Goal: Task Accomplishment & Management: Complete application form

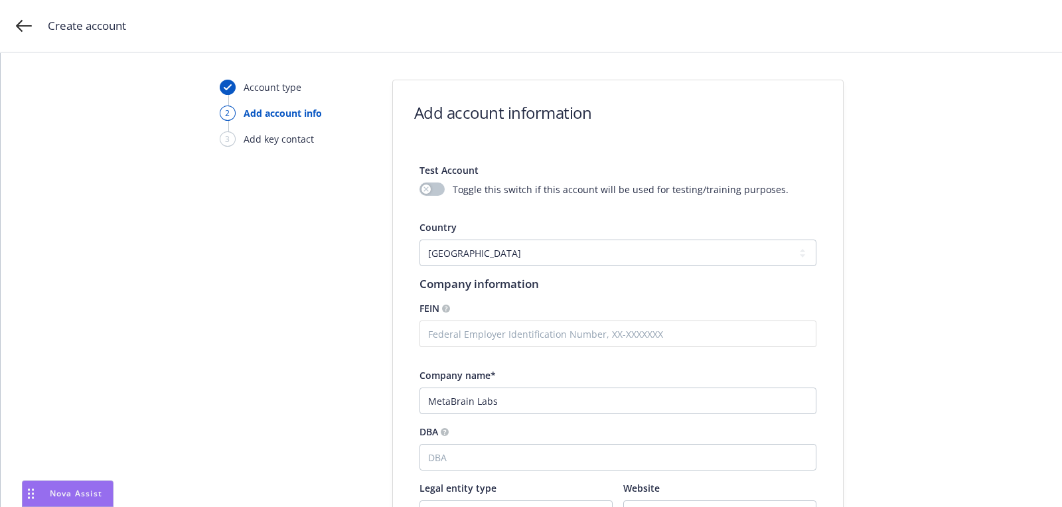
select select "US"
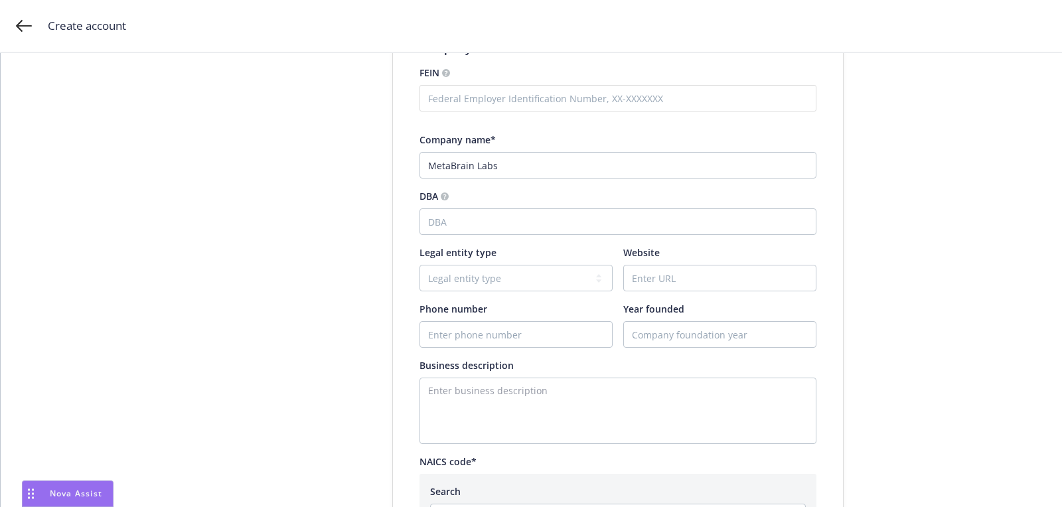
type input "MetaBrain Labs"
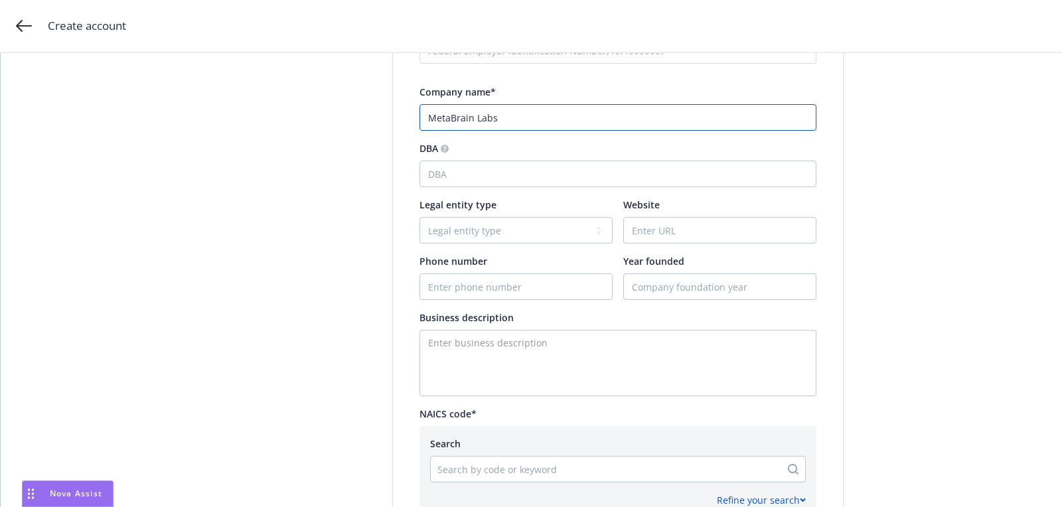
scroll to position [346, 0]
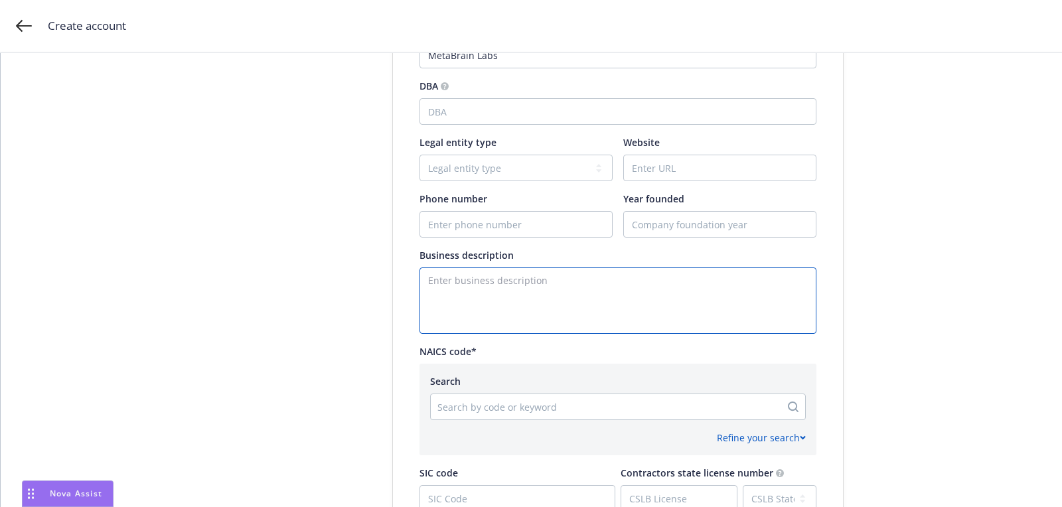
click at [534, 280] on textarea "Enter business description" at bounding box center [617, 300] width 397 height 66
paste textarea "AI company who just wont patent on technology that 80 companies are currrently …"
type textarea "AI company who just wont patent on technology that 80 companies are currrently …"
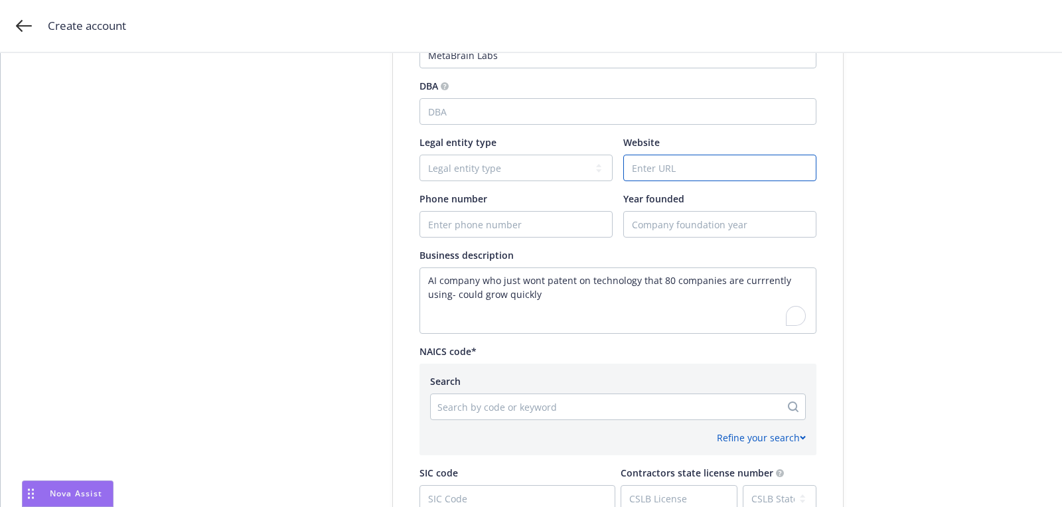
click at [678, 177] on input "Website" at bounding box center [720, 167] width 192 height 25
paste input "9176093573"
type input "9176093573"
click at [456, 223] on input "Phone number" at bounding box center [516, 224] width 192 height 25
paste input "9176093573"
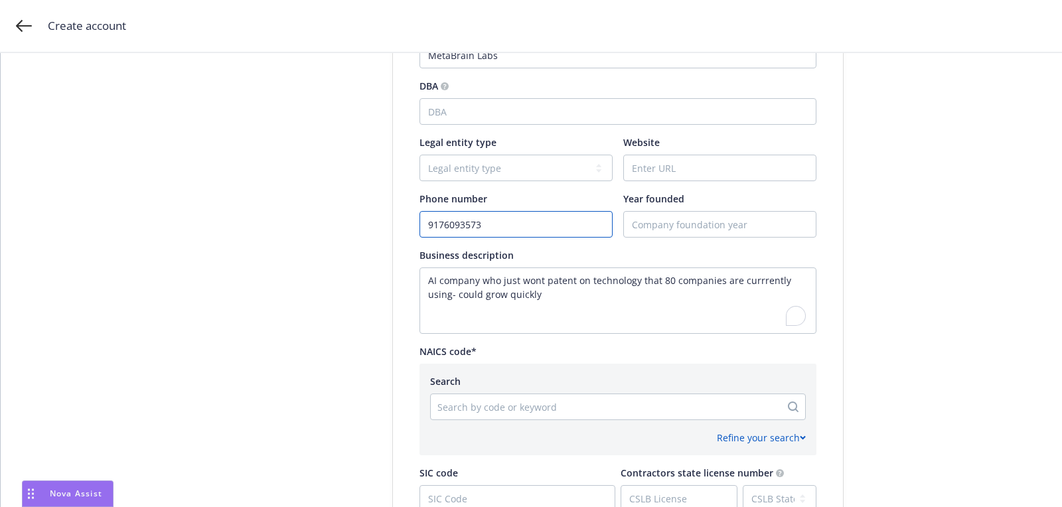
type input "9176093573"
click at [659, 171] on input "Website" at bounding box center [720, 167] width 192 height 25
paste input "[URL][DOMAIN_NAME]"
type input "[URL][DOMAIN_NAME]"
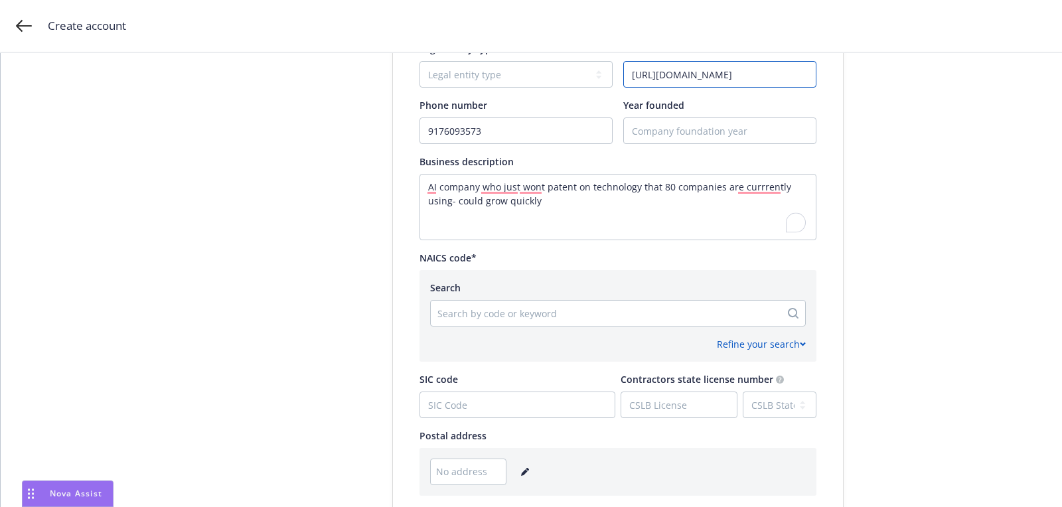
scroll to position [493, 0]
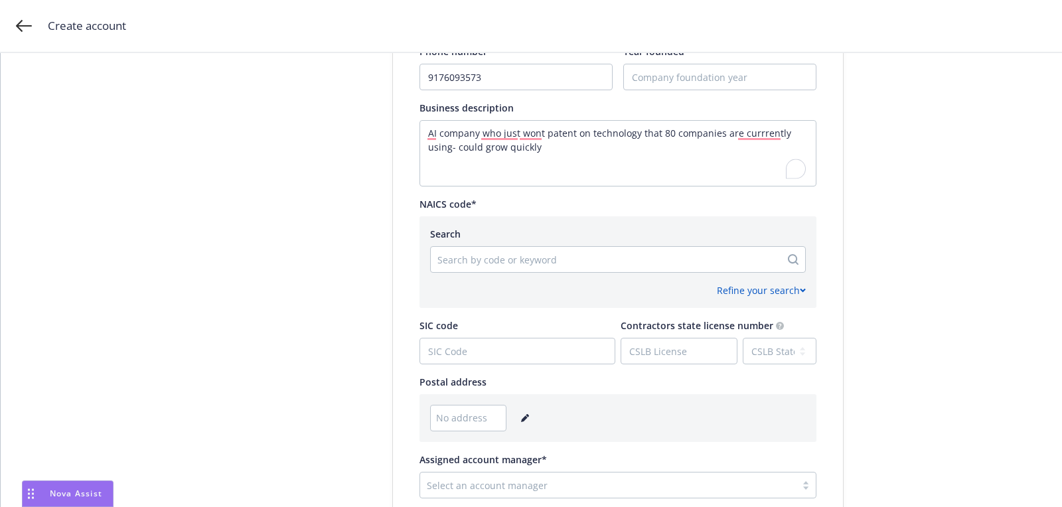
click at [528, 415] on link "editPencil" at bounding box center [525, 418] width 16 height 16
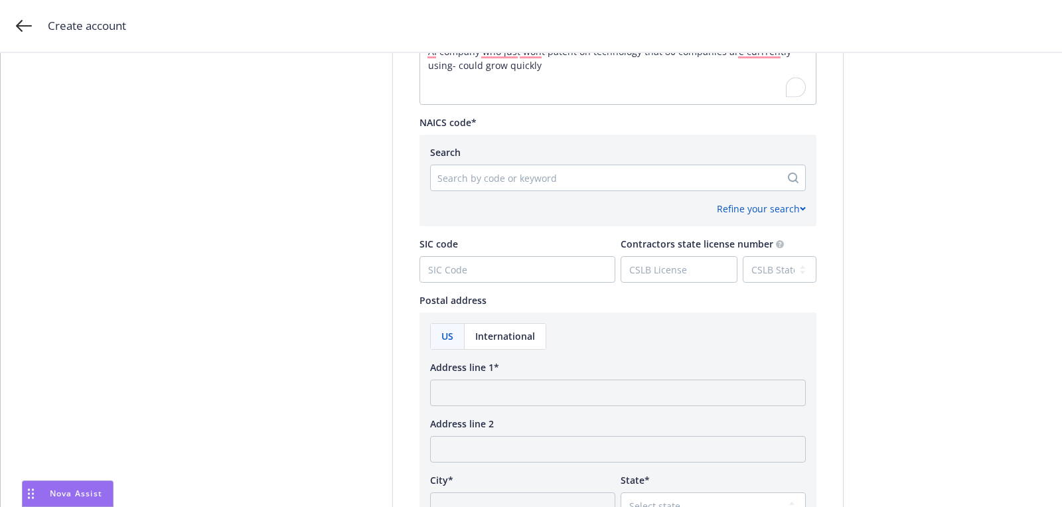
scroll to position [588, 0]
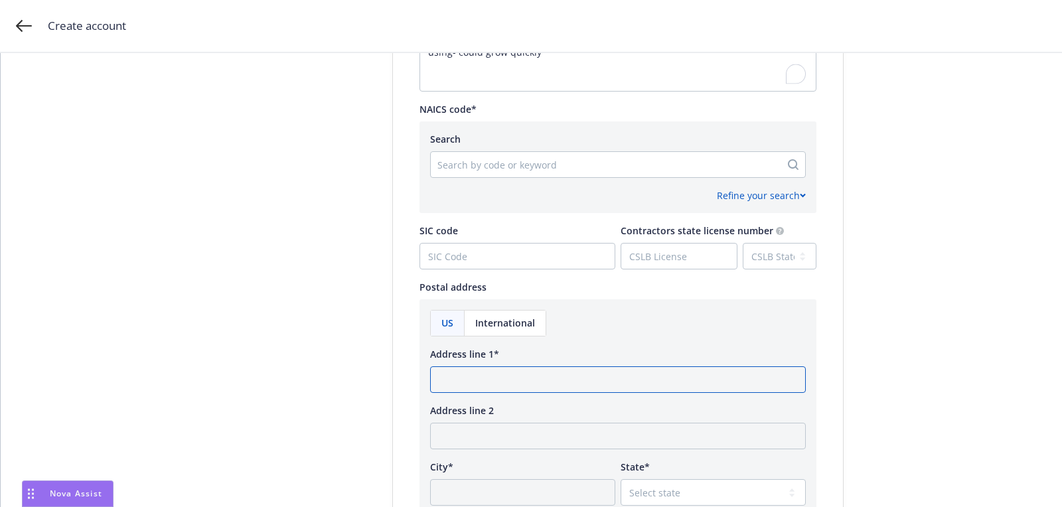
click at [494, 381] on input "Address line 1*" at bounding box center [618, 379] width 376 height 27
paste input "[STREET_ADDRESS]"
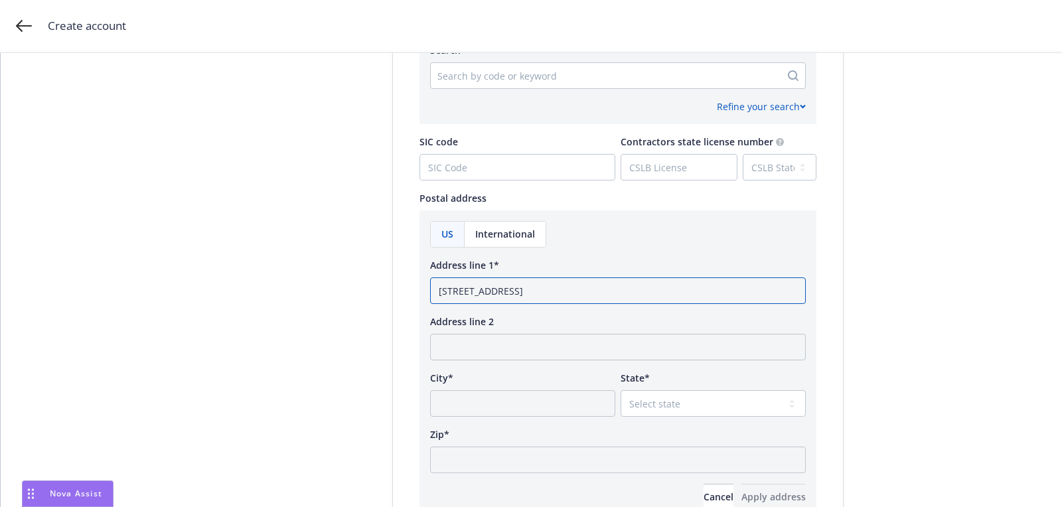
scroll to position [705, 0]
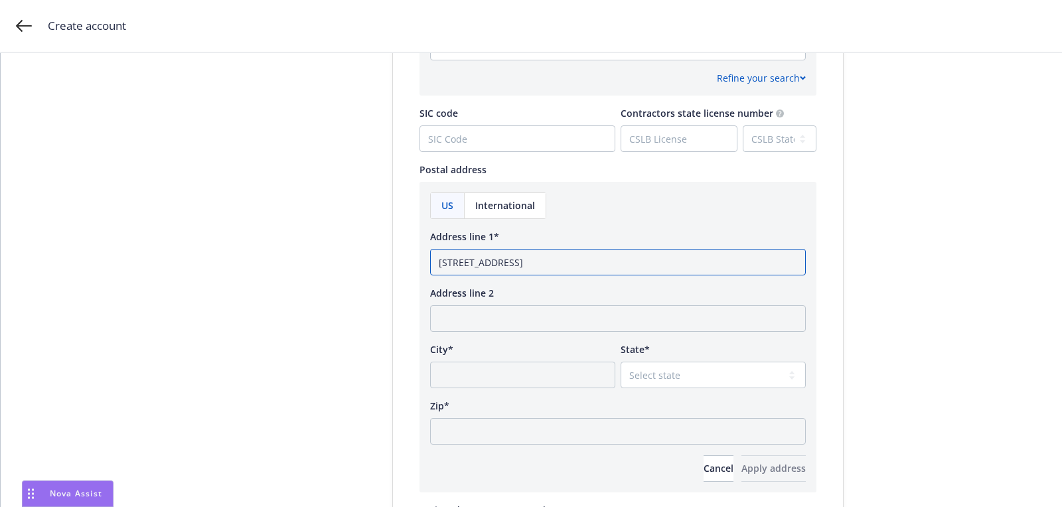
click at [642, 254] on input "[STREET_ADDRESS]" at bounding box center [618, 262] width 376 height 27
click at [634, 258] on input "[STREET_ADDRESS]" at bounding box center [618, 262] width 376 height 27
type input "[STREET_ADDRESS]"
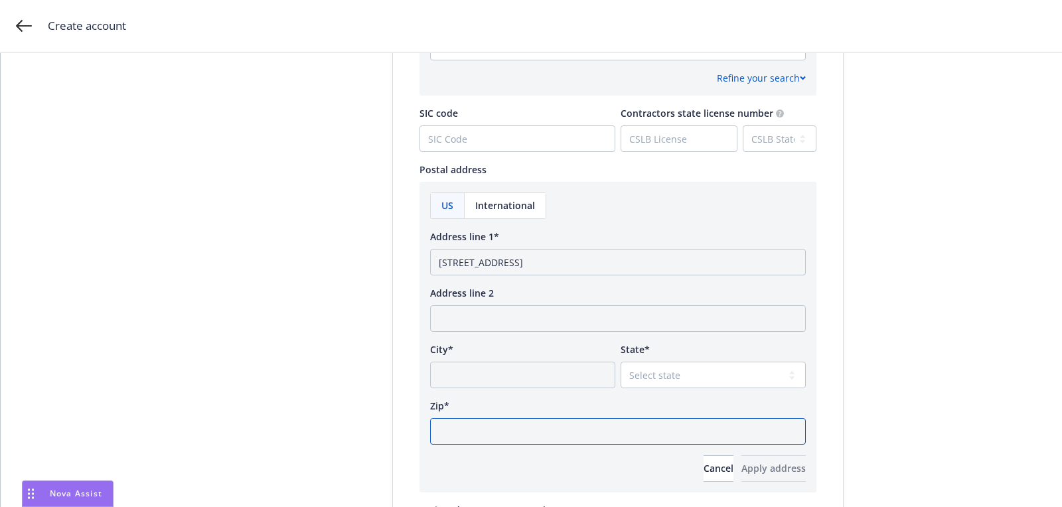
click at [514, 433] on input "Zip*" at bounding box center [618, 431] width 376 height 27
paste input "98006"
type input "98006"
click at [665, 384] on select "Select state [US_STATE] [US_STATE] [US_STATE] [US_STATE] [US_STATE] [PERSON_NAM…" at bounding box center [712, 375] width 185 height 27
select select "WA"
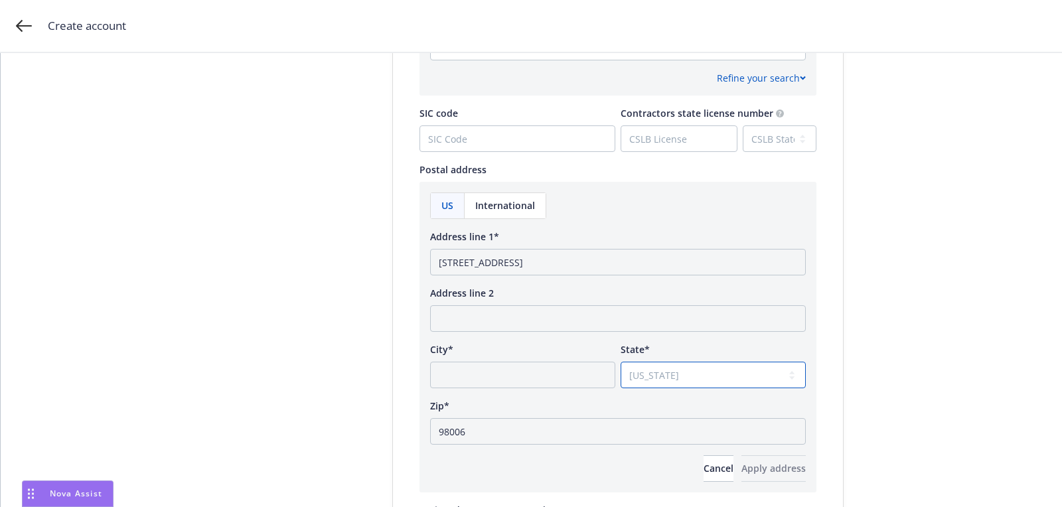
click at [620, 362] on select "Select state [US_STATE] [US_STATE] [US_STATE] [US_STATE] [US_STATE] [PERSON_NAM…" at bounding box center [712, 375] width 185 height 27
click at [586, 257] on input "[STREET_ADDRESS]" at bounding box center [618, 262] width 376 height 27
type input "[STREET_ADDRESS]"
click at [522, 372] on input "City*" at bounding box center [522, 375] width 185 height 27
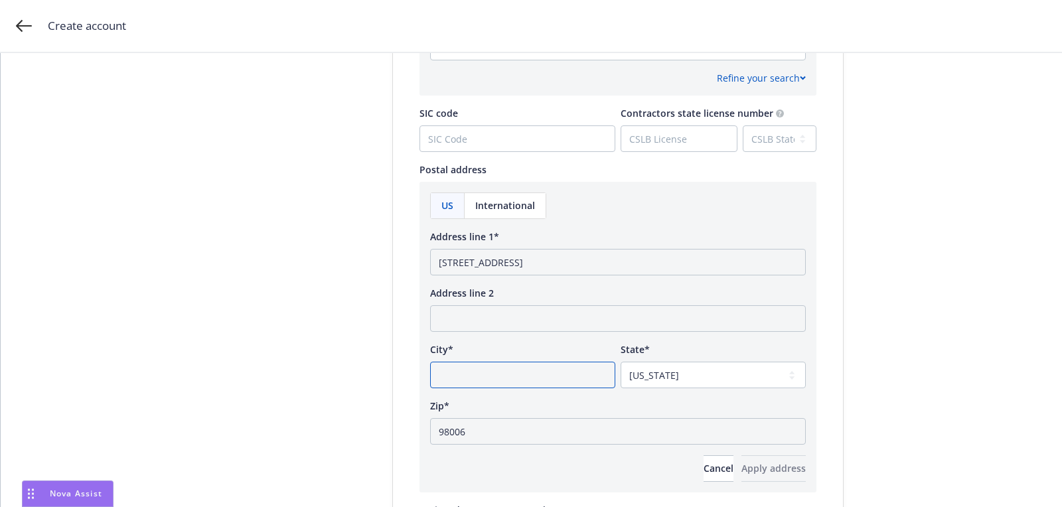
paste input "Bellevue"
type input "Bellevue"
drag, startPoint x: 565, startPoint y: 261, endPoint x: 656, endPoint y: 263, distance: 91.6
click at [656, 263] on input "[STREET_ADDRESS]" at bounding box center [618, 262] width 376 height 27
type input "[STREET_ADDRESS]"
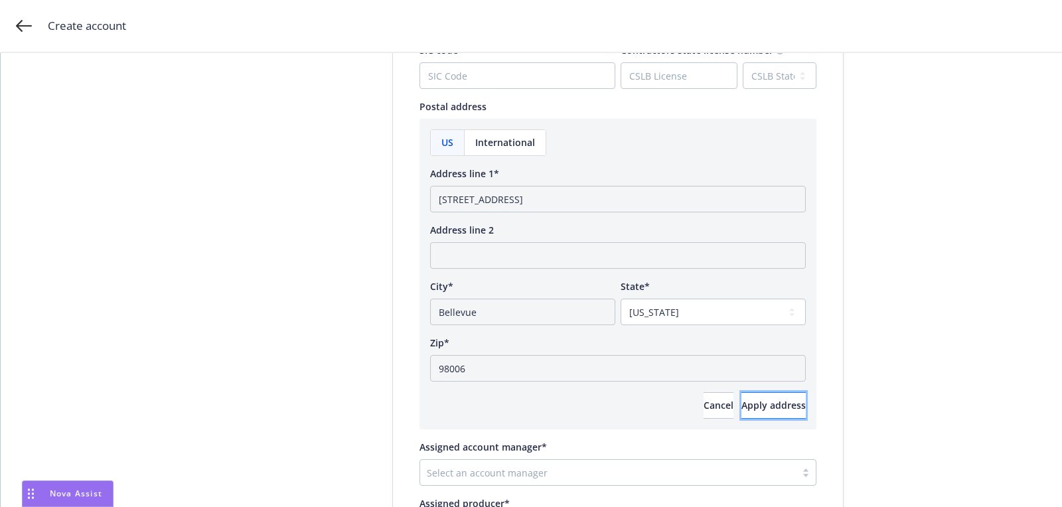
click at [741, 415] on button "Apply address" at bounding box center [773, 405] width 64 height 27
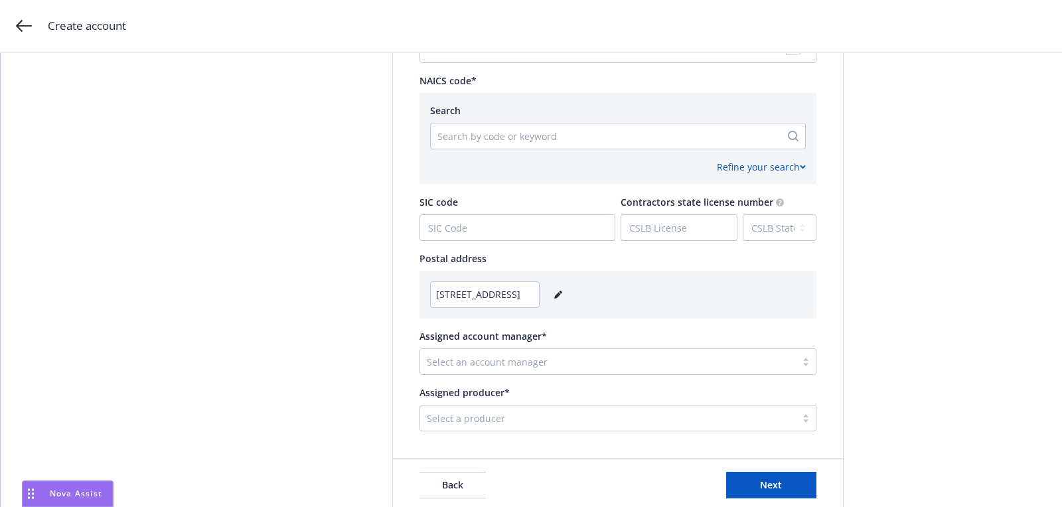
scroll to position [598, 0]
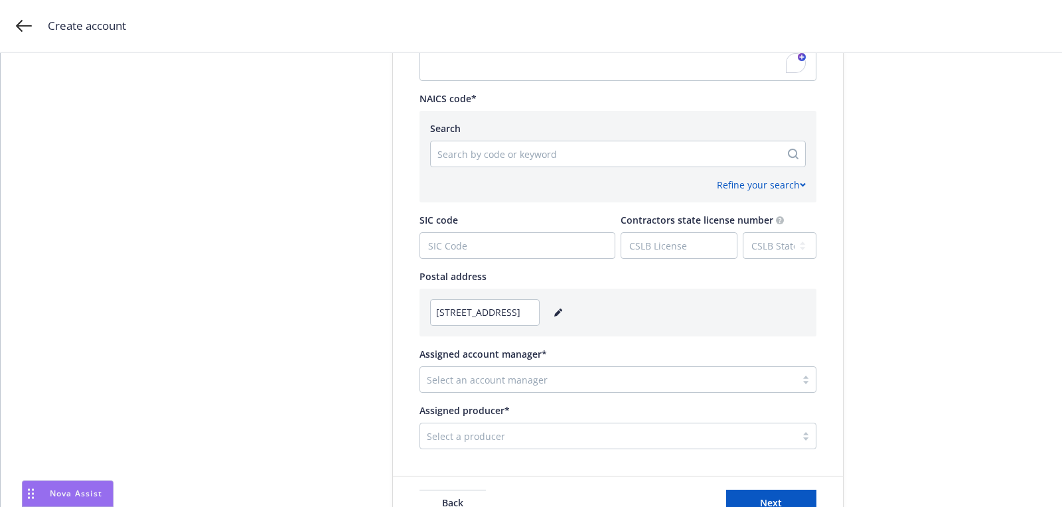
click at [525, 165] on div "Search by code or keyword" at bounding box center [618, 154] width 376 height 27
paste input "541715"
type input "541715"
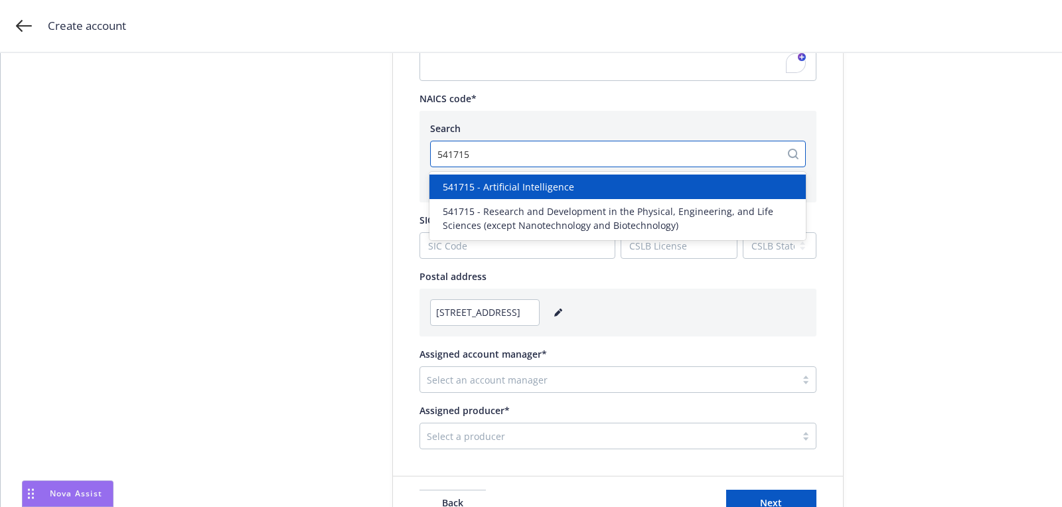
click at [526, 186] on span "541715 - Artificial Intelligence" at bounding box center [508, 187] width 131 height 14
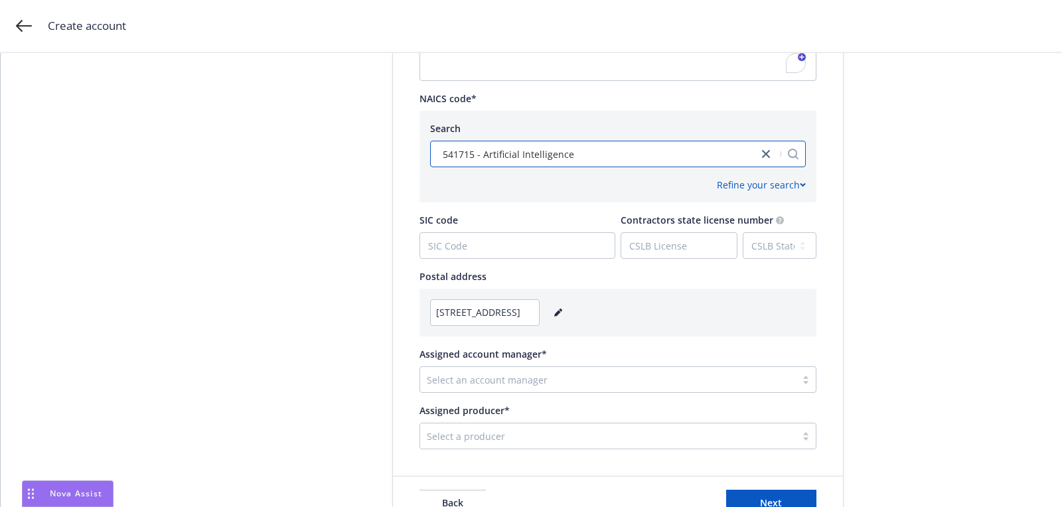
click at [485, 379] on div at bounding box center [608, 380] width 362 height 16
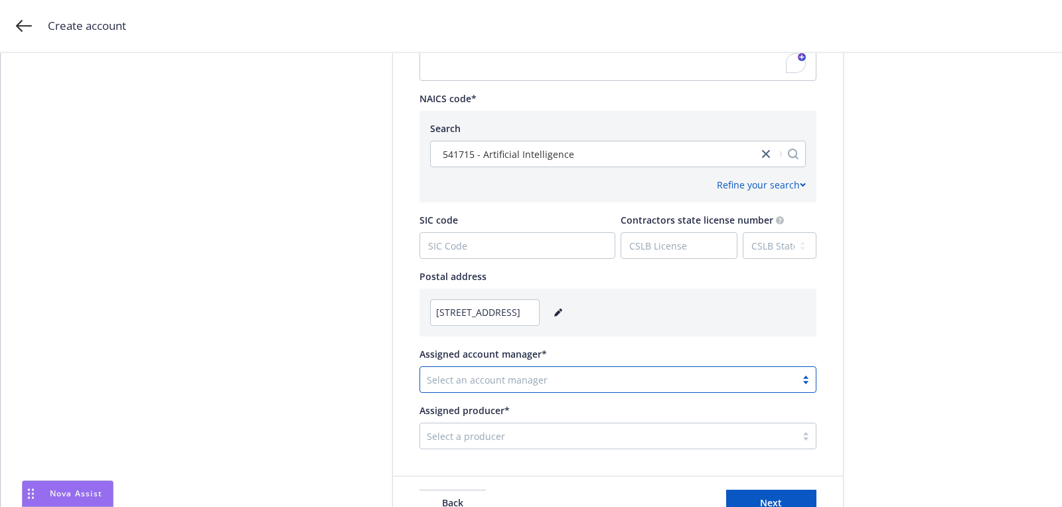
click at [563, 426] on div "Select a producer" at bounding box center [608, 435] width 376 height 21
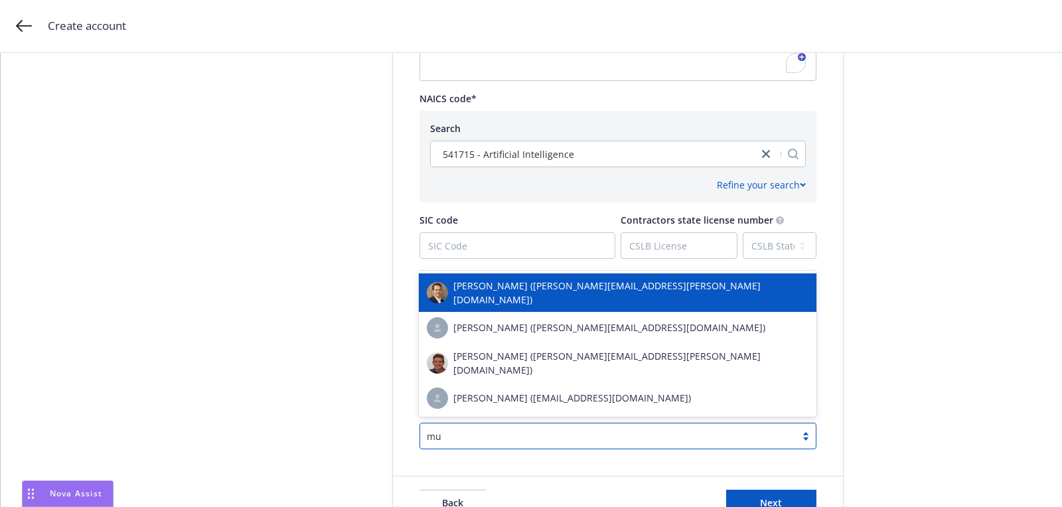
scroll to position [0, 0]
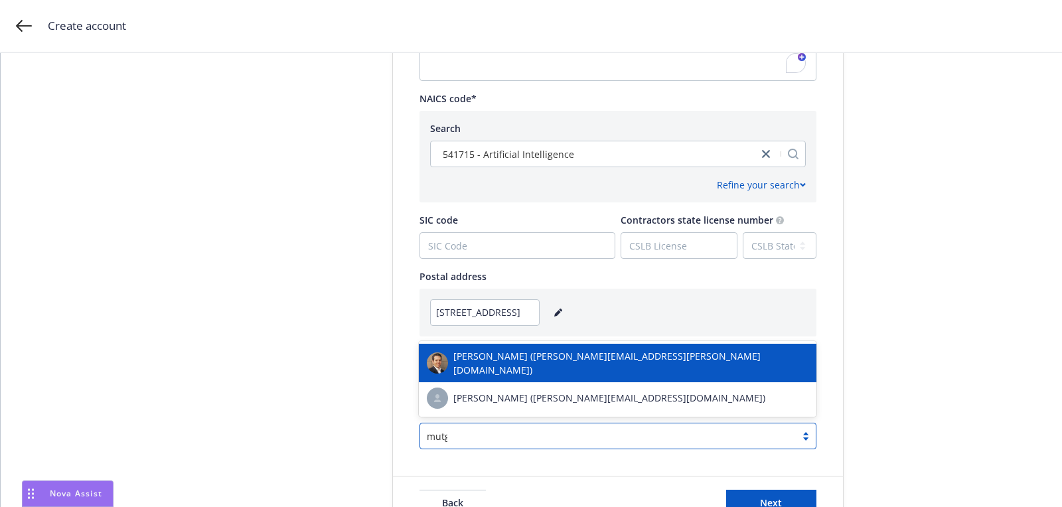
type input "mutgan"
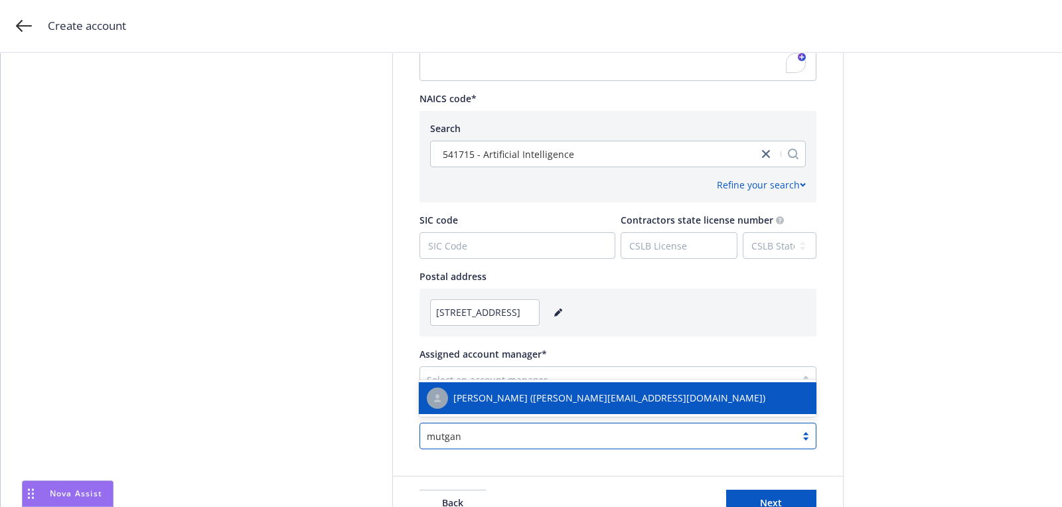
click at [559, 403] on span "[PERSON_NAME] ([PERSON_NAME][EMAIL_ADDRESS][DOMAIN_NAME])" at bounding box center [609, 398] width 312 height 14
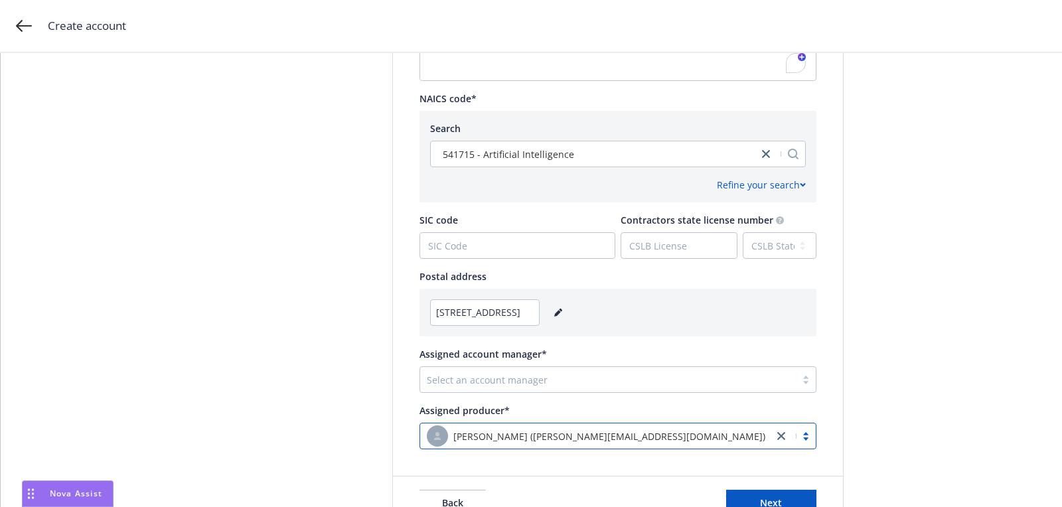
click at [632, 385] on div at bounding box center [608, 380] width 362 height 16
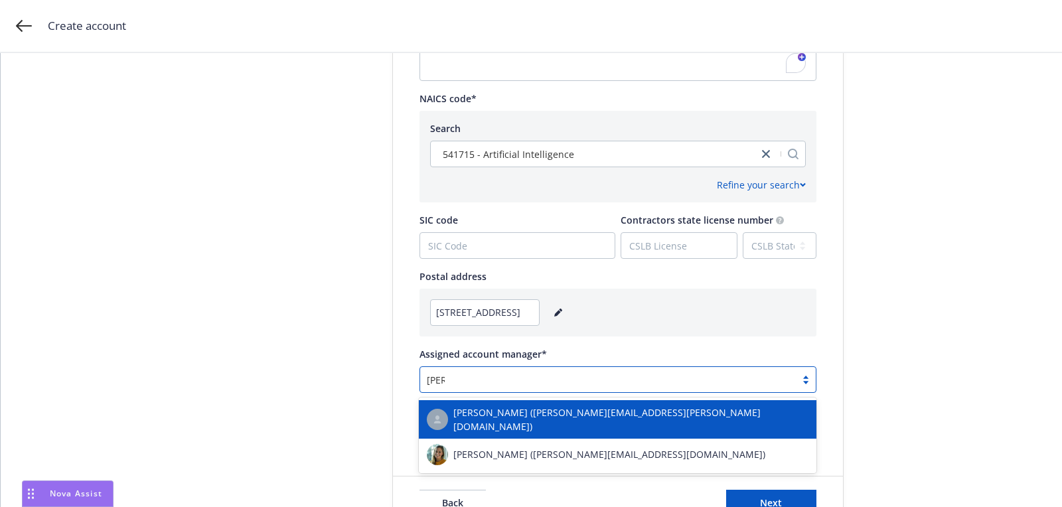
type input "[PERSON_NAME]"
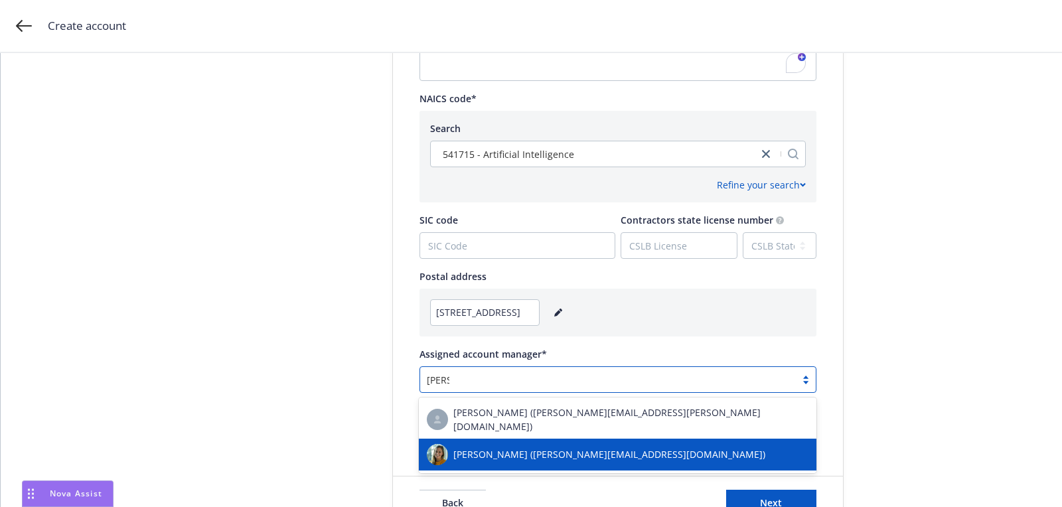
click at [594, 449] on span "[PERSON_NAME] ([PERSON_NAME][EMAIL_ADDRESS][DOMAIN_NAME])" at bounding box center [609, 454] width 312 height 14
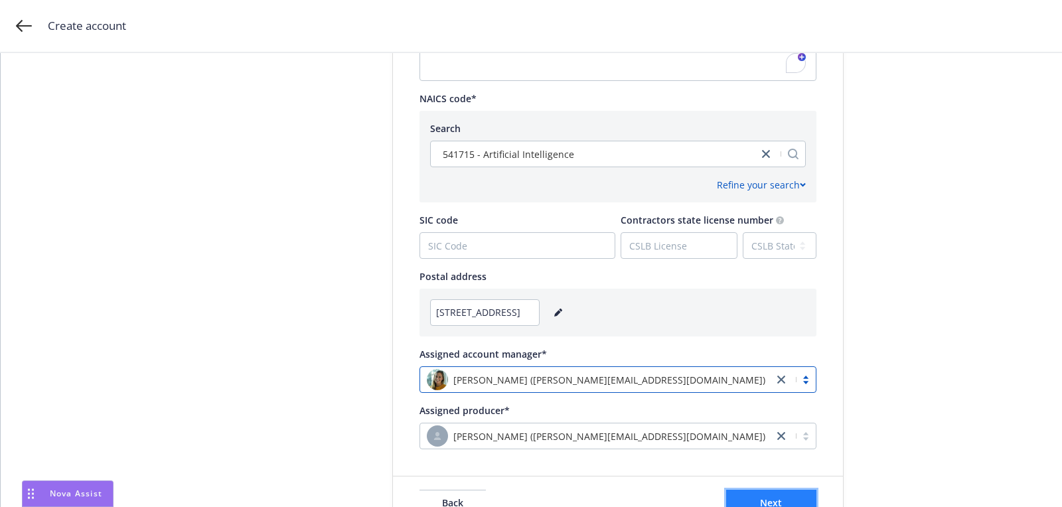
click at [766, 490] on button "Next" at bounding box center [771, 503] width 90 height 27
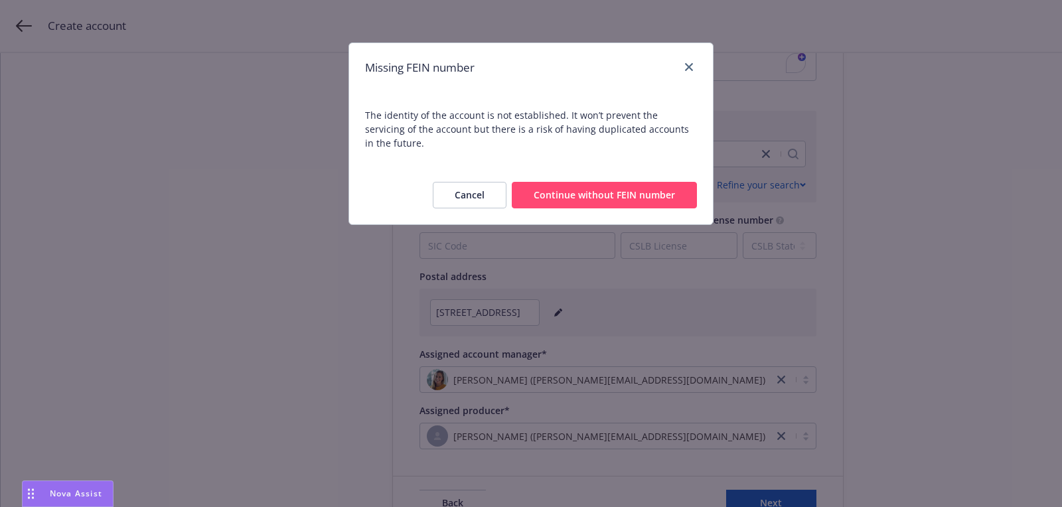
click at [603, 182] on button "Continue without FEIN number" at bounding box center [604, 195] width 185 height 27
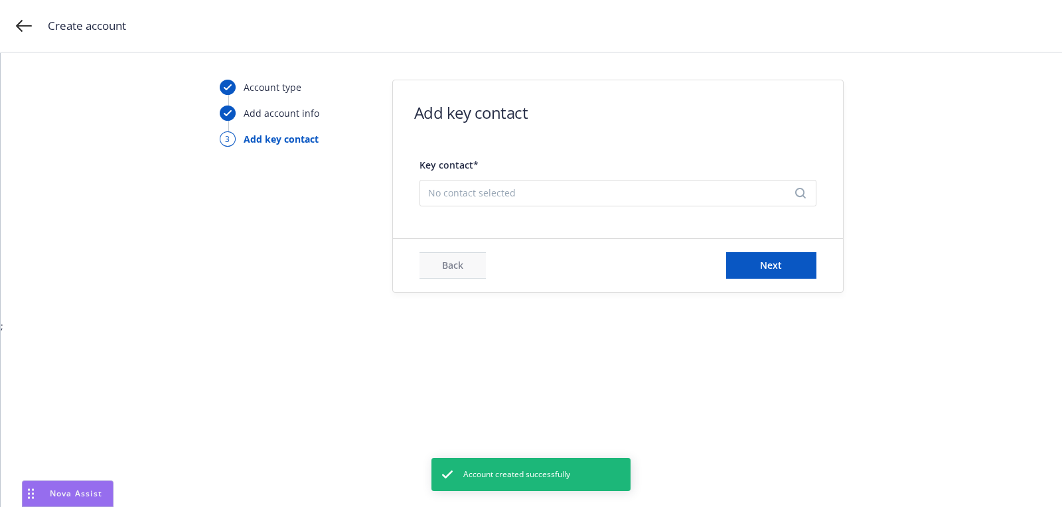
click at [444, 201] on div "No contact selected" at bounding box center [617, 193] width 397 height 27
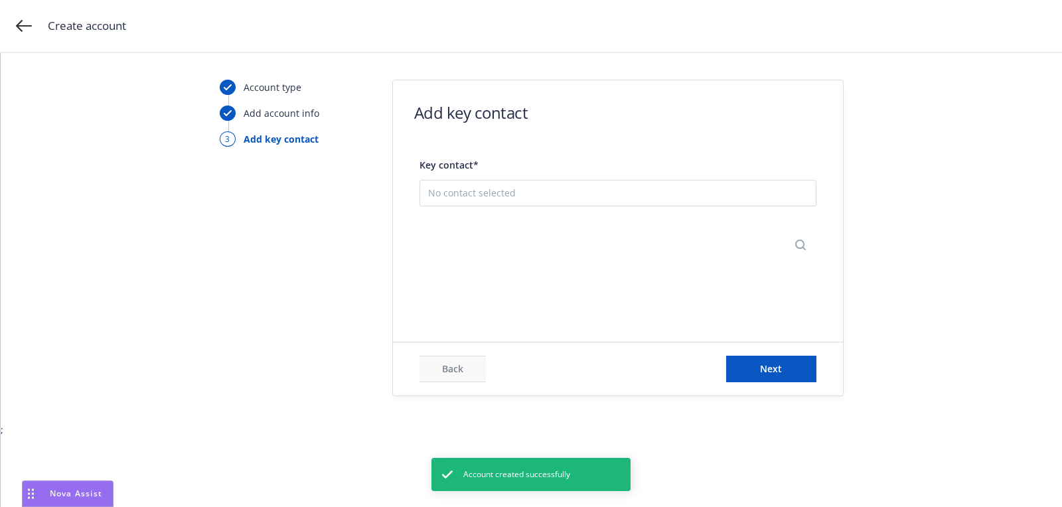
click at [537, 263] on button "Add new contact" at bounding box center [617, 258] width 379 height 27
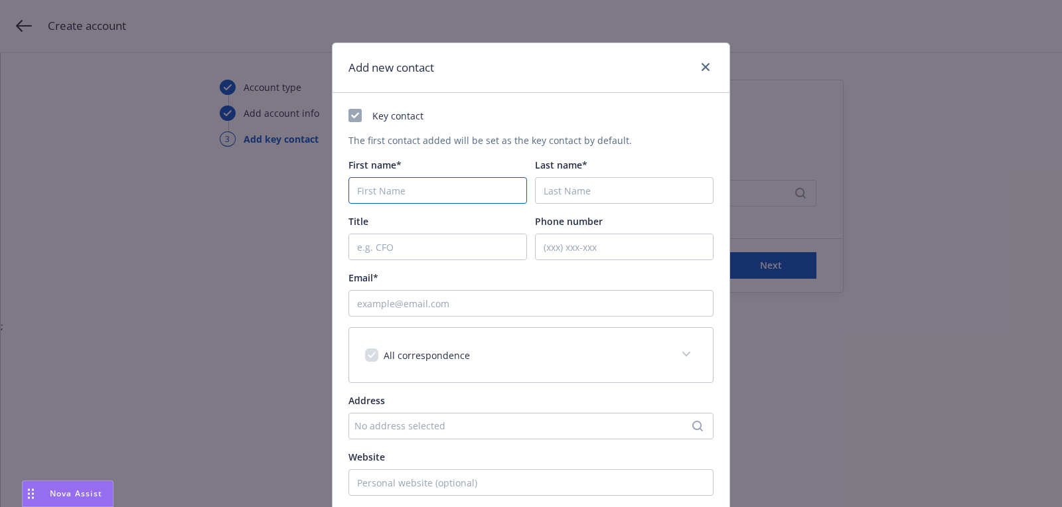
click at [452, 201] on input "First name*" at bounding box center [437, 190] width 178 height 27
paste input "[PERSON_NAME]"
type input "[PERSON_NAME]"
click at [559, 182] on input "Last name*" at bounding box center [624, 190] width 178 height 27
paste input "[PERSON_NAME]"
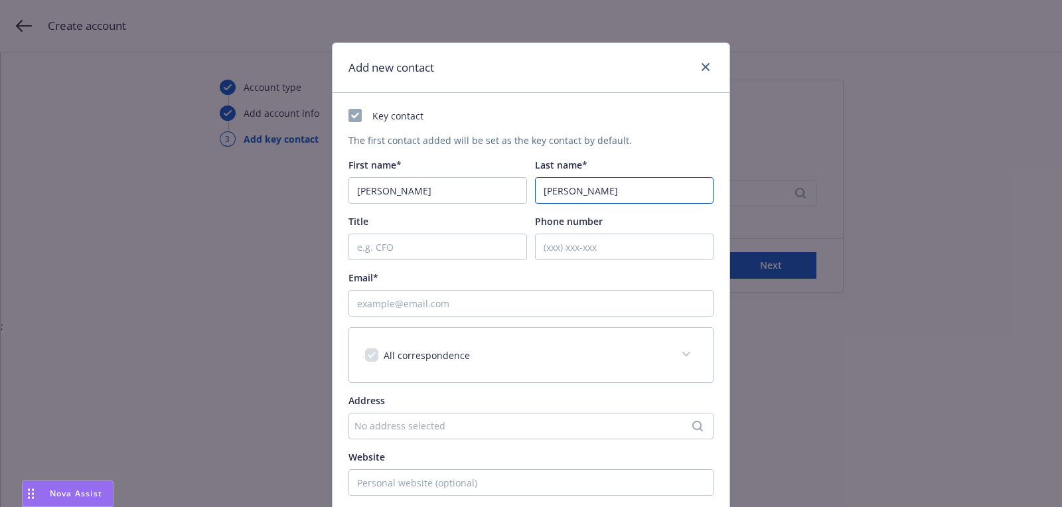
type input "[PERSON_NAME]"
click at [504, 297] on input "Email*" at bounding box center [530, 303] width 365 height 27
paste input "[EMAIL_ADDRESS][DOMAIN_NAME]"
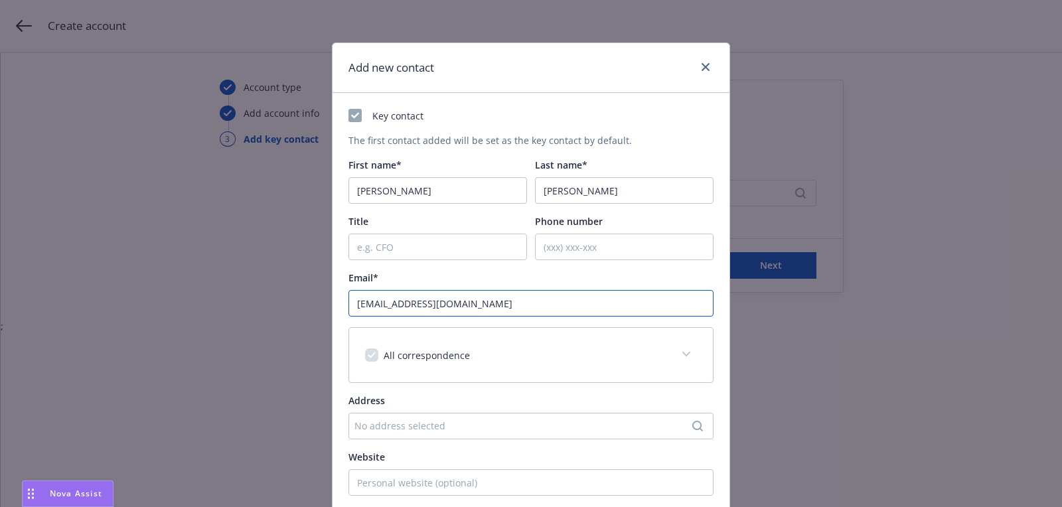
scroll to position [201, 0]
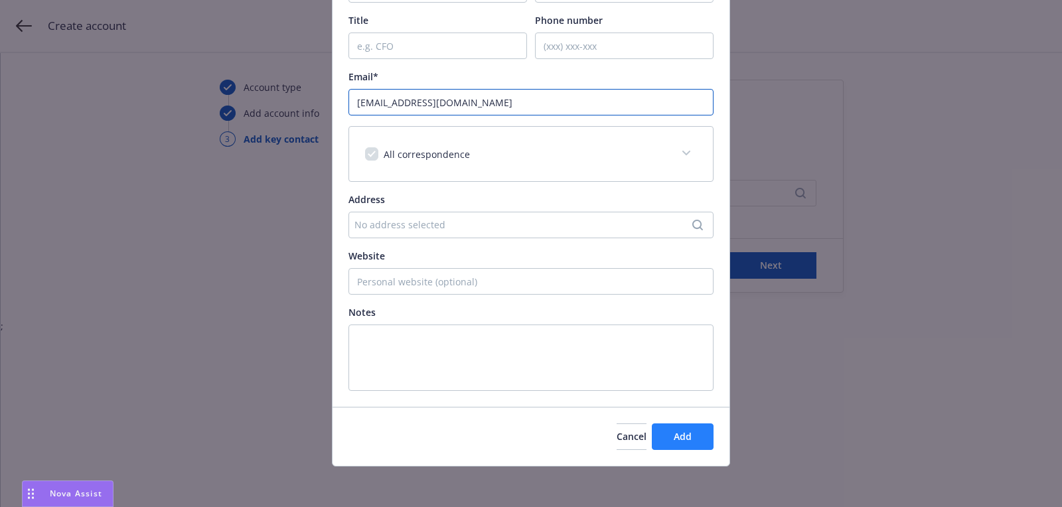
type input "[EMAIL_ADDRESS][DOMAIN_NAME]"
click at [684, 434] on span "Add" at bounding box center [682, 436] width 18 height 13
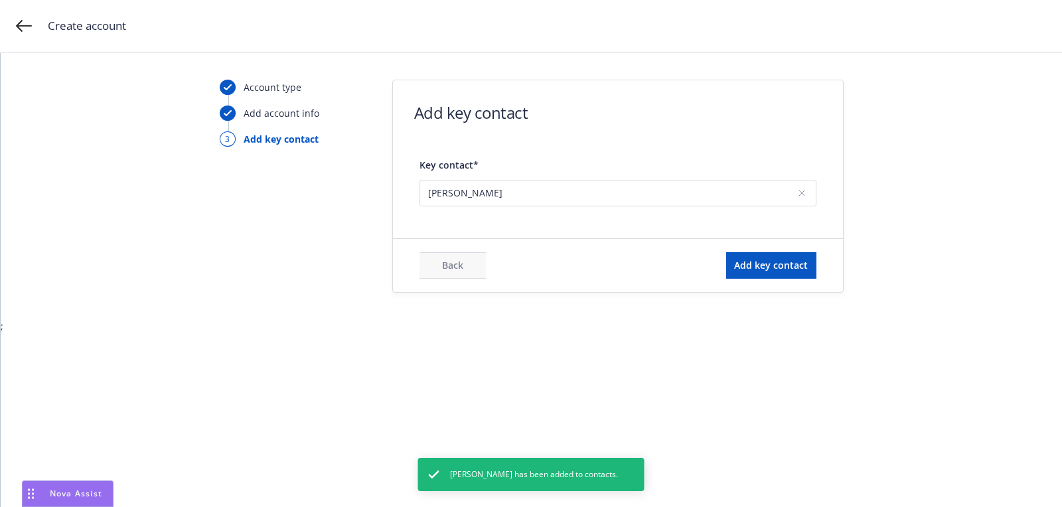
click at [795, 281] on div "Back Add key contact" at bounding box center [618, 265] width 450 height 53
click at [794, 275] on button "Add key contact" at bounding box center [771, 265] width 90 height 27
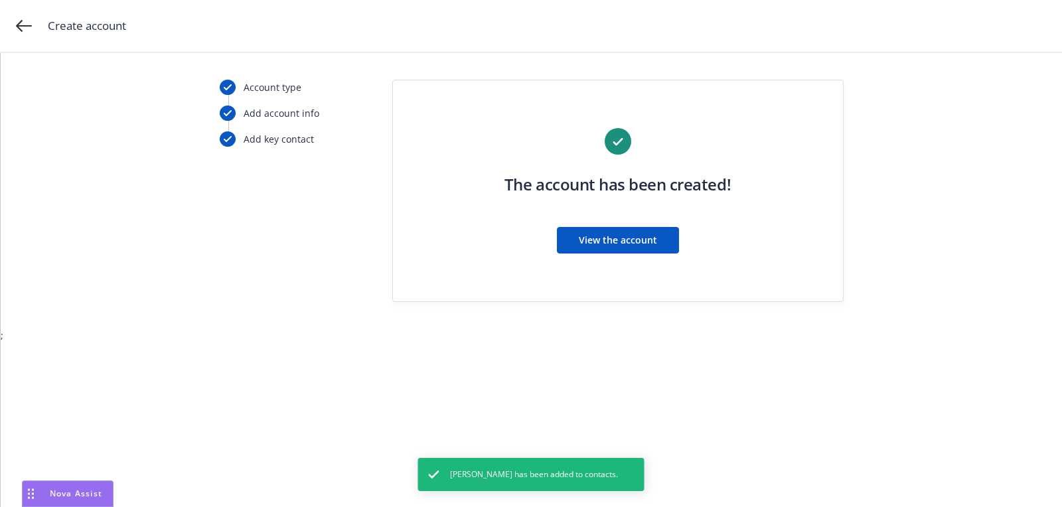
click at [615, 221] on div "The account has been created! View the account" at bounding box center [617, 198] width 397 height 141
click at [618, 232] on button "View the account" at bounding box center [618, 240] width 122 height 27
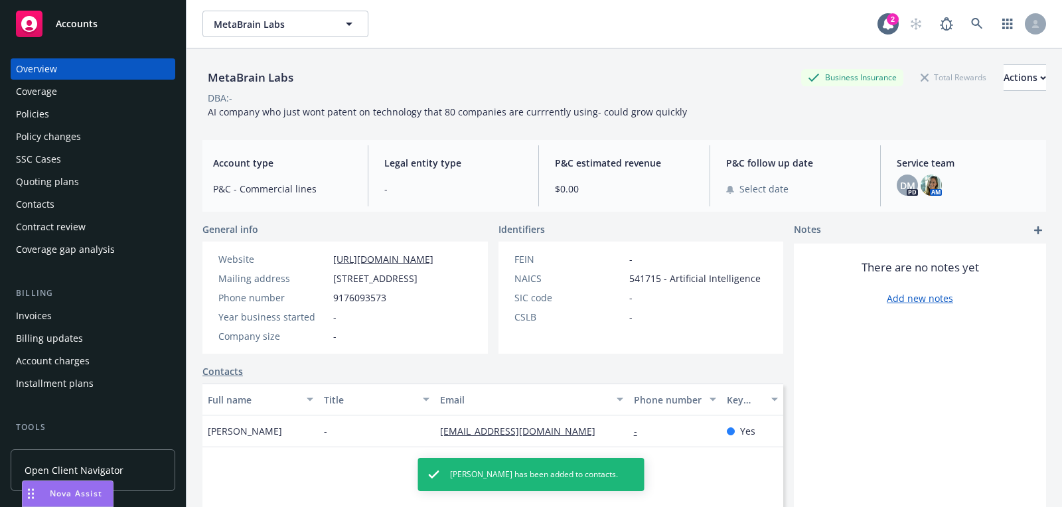
click at [78, 175] on div "Quoting plans" at bounding box center [93, 181] width 154 height 21
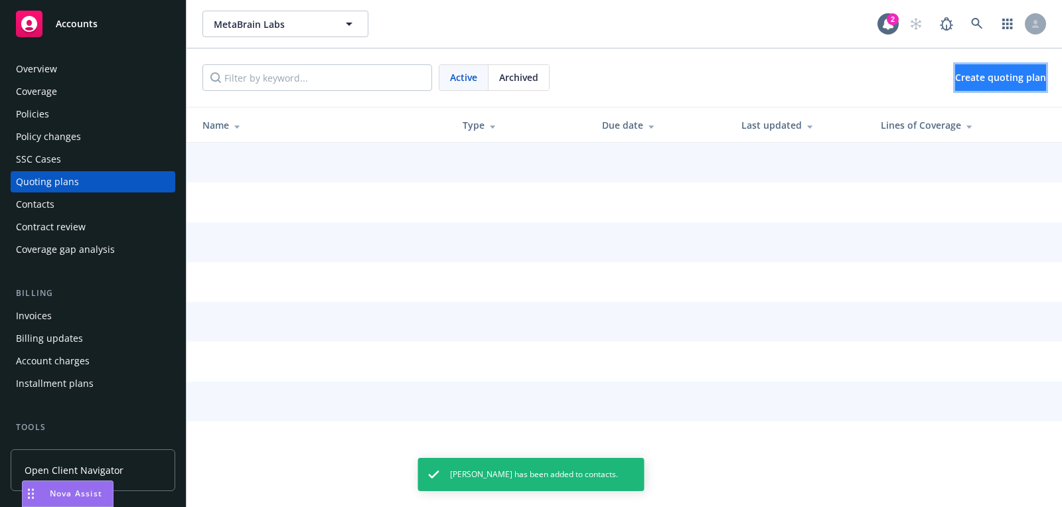
click at [965, 74] on span "Create quoting plan" at bounding box center [1000, 77] width 91 height 13
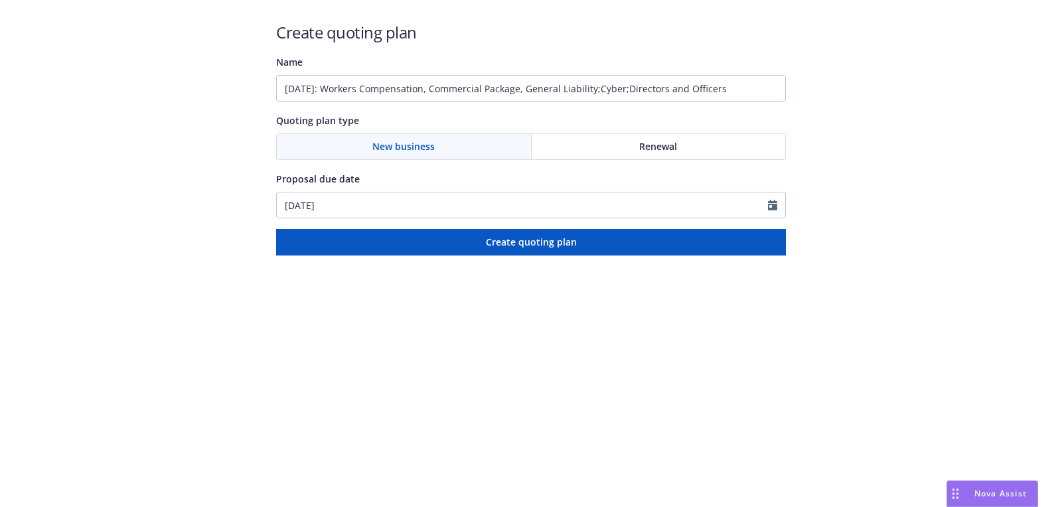
click at [894, 156] on div "Create quoting plan Name 09/19/2025: Workers Compensation, Commercial Package, …" at bounding box center [531, 127] width 1062 height 255
click at [614, 87] on input "09/19/2025: Workers Compensation, Commercial Package, General Liability;Cyber;D…" at bounding box center [531, 88] width 510 height 27
click at [644, 92] on input "09/19/2025: Workers Compensation, Commercial Package, General Liability, Cyber;…" at bounding box center [531, 88] width 510 height 27
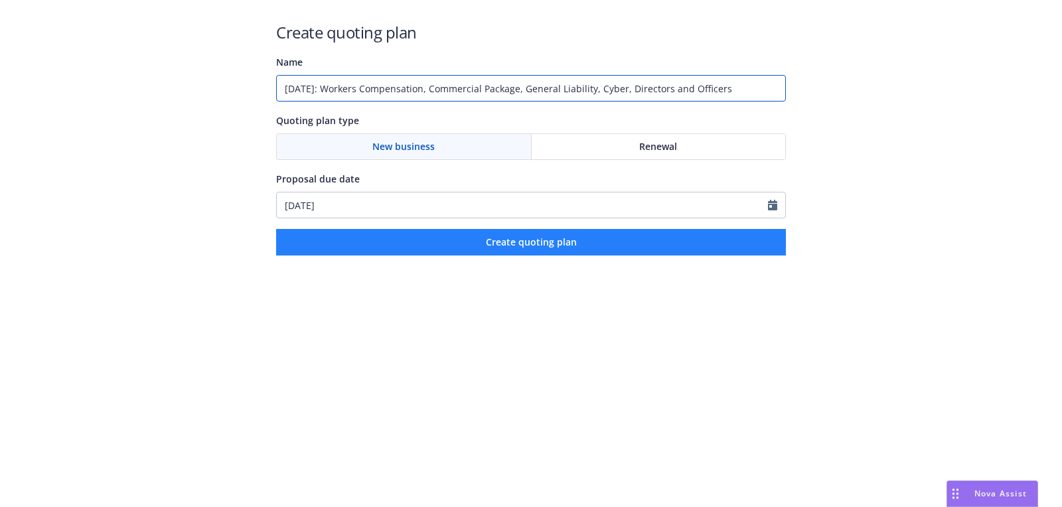
type input "09/19/2025: Workers Compensation, Commercial Package, General Liability, Cyber,…"
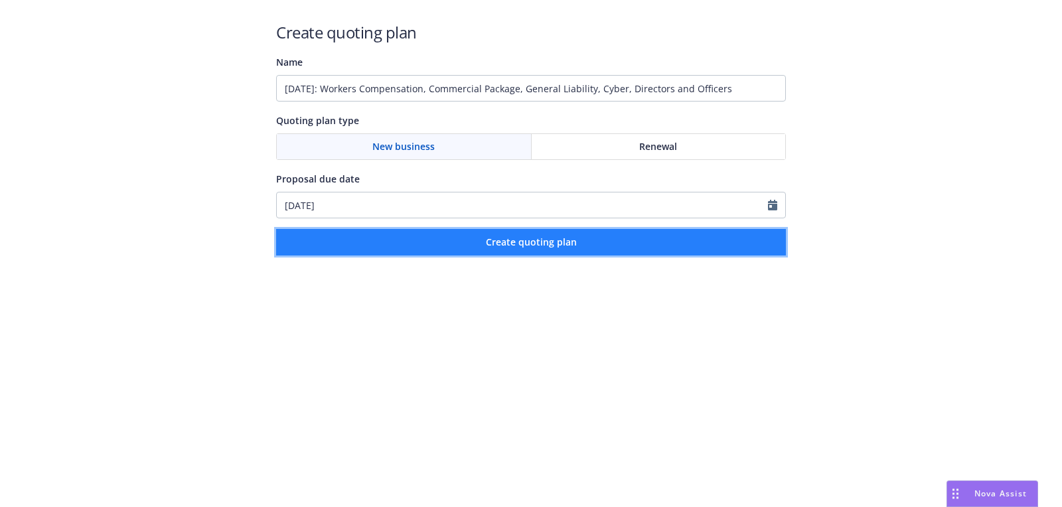
click at [596, 253] on button "Create quoting plan" at bounding box center [531, 242] width 510 height 27
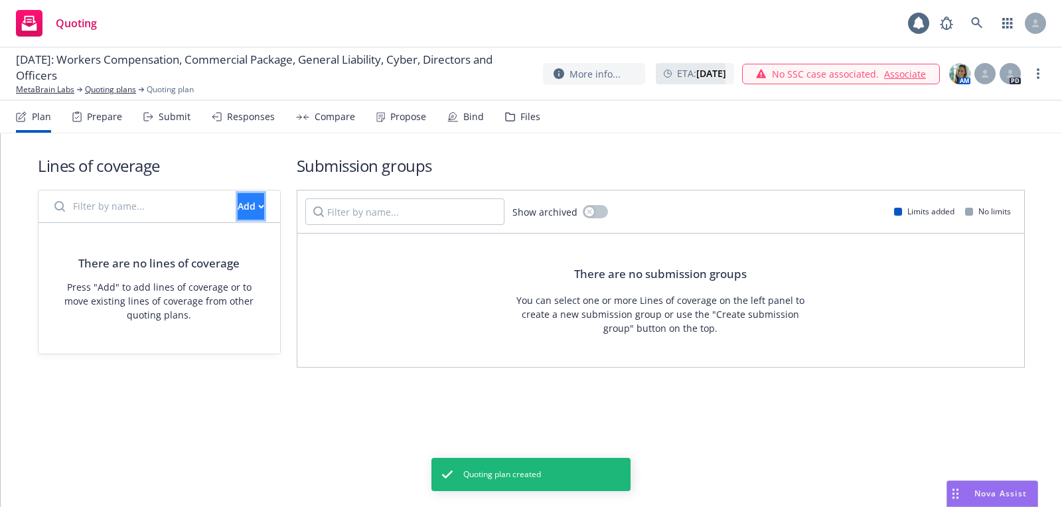
click at [252, 210] on button "Add" at bounding box center [251, 206] width 27 height 27
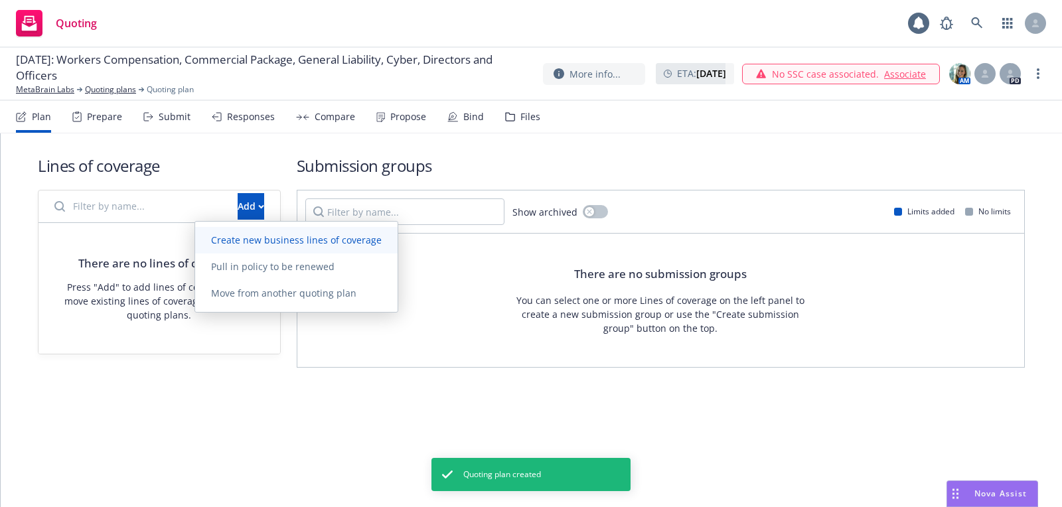
click at [299, 240] on span "Create new business lines of coverage" at bounding box center [296, 240] width 202 height 13
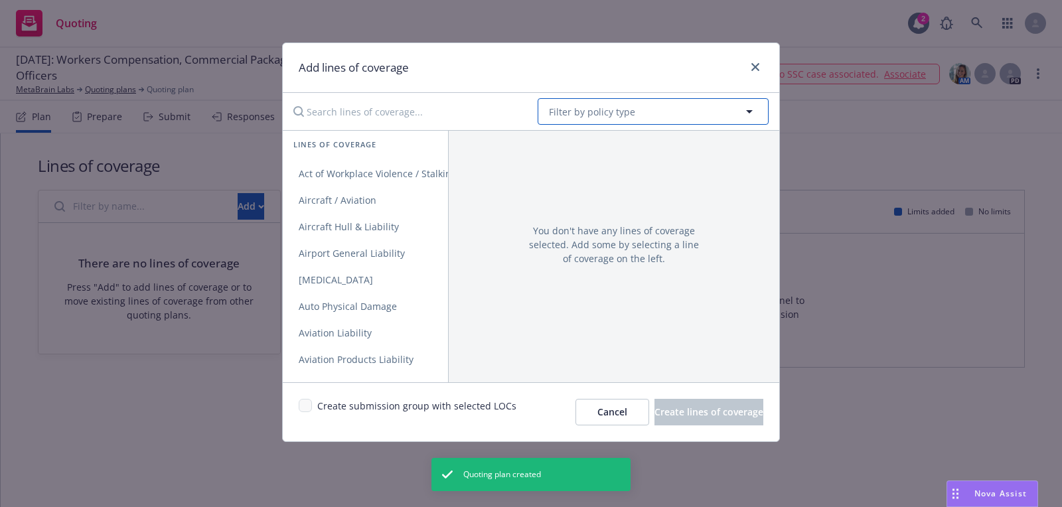
drag, startPoint x: 600, startPoint y: 110, endPoint x: 604, endPoint y: 97, distance: 13.9
click at [600, 110] on span "Filter by policy type" at bounding box center [592, 112] width 86 height 14
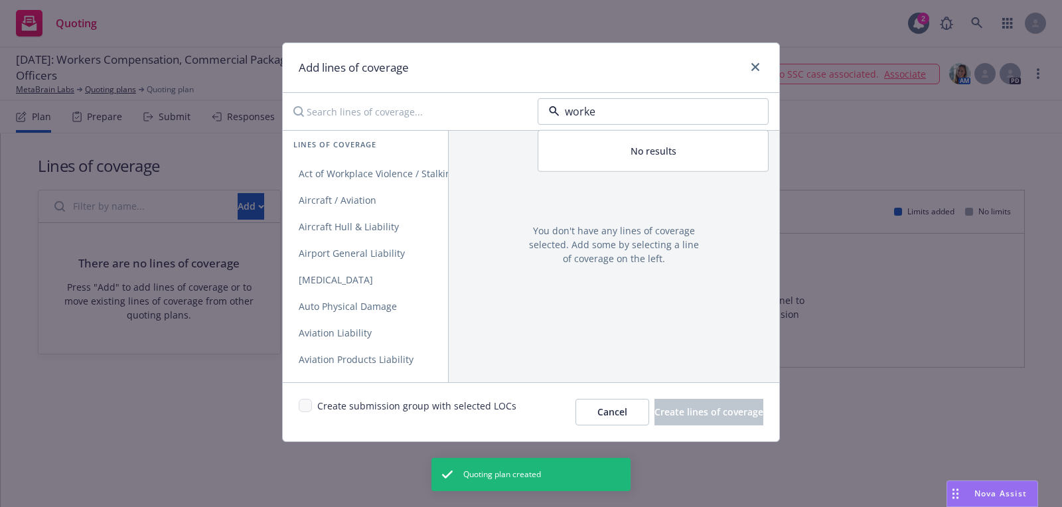
type input "worker"
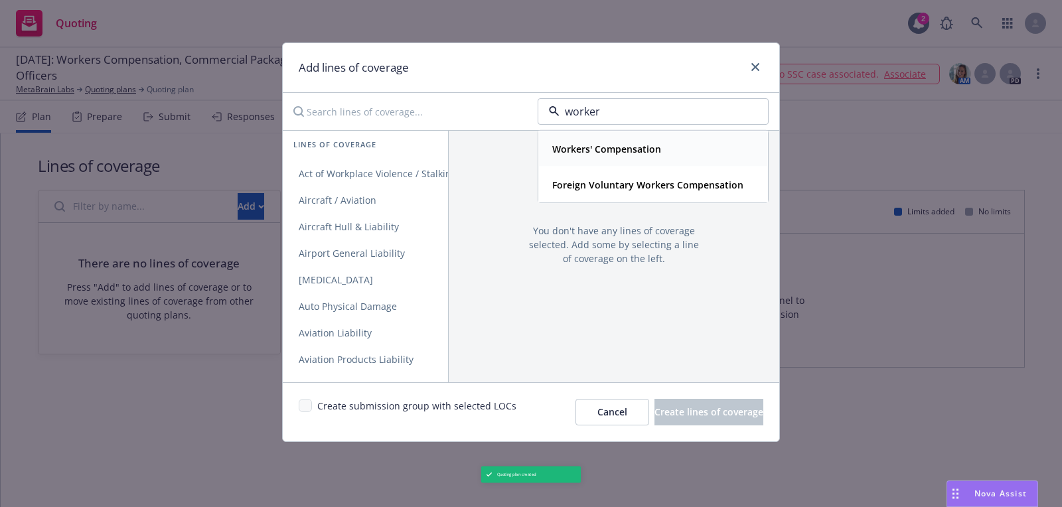
click at [612, 146] on strong "Workers' Compensation" at bounding box center [606, 149] width 109 height 13
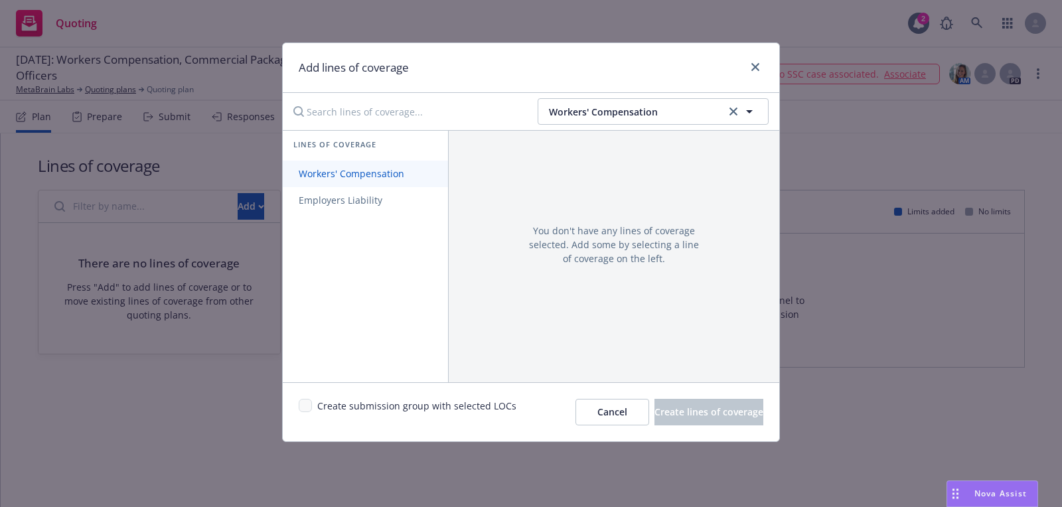
click at [400, 164] on link "Workers' Compensation" at bounding box center [365, 174] width 165 height 27
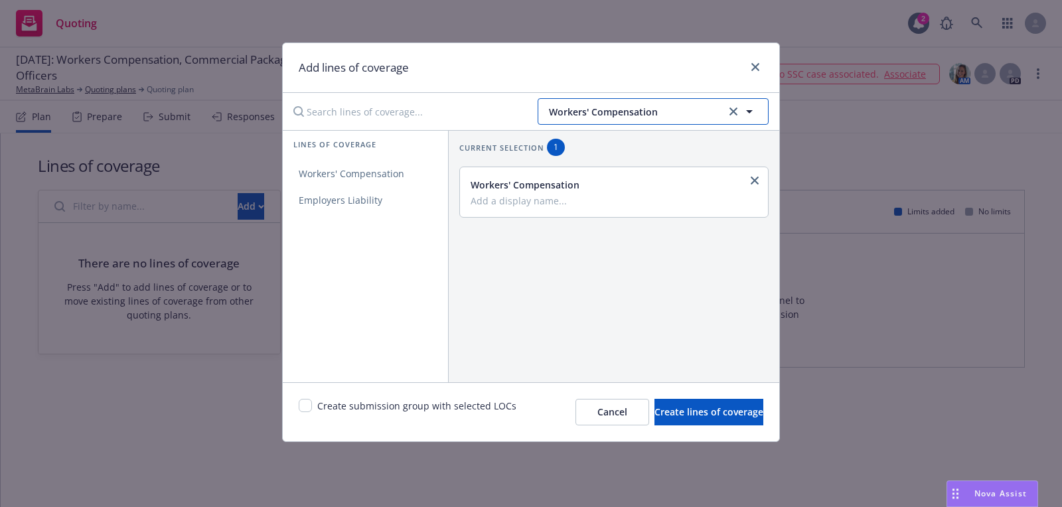
click at [659, 103] on button "Workers' Compensation" at bounding box center [652, 111] width 231 height 27
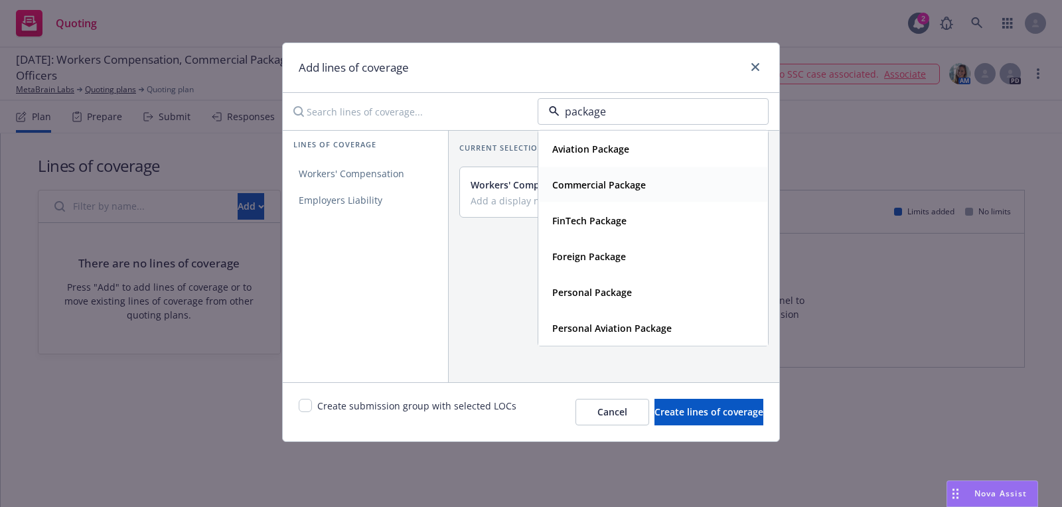
click at [609, 178] on strong "Commercial Package" at bounding box center [599, 184] width 94 height 13
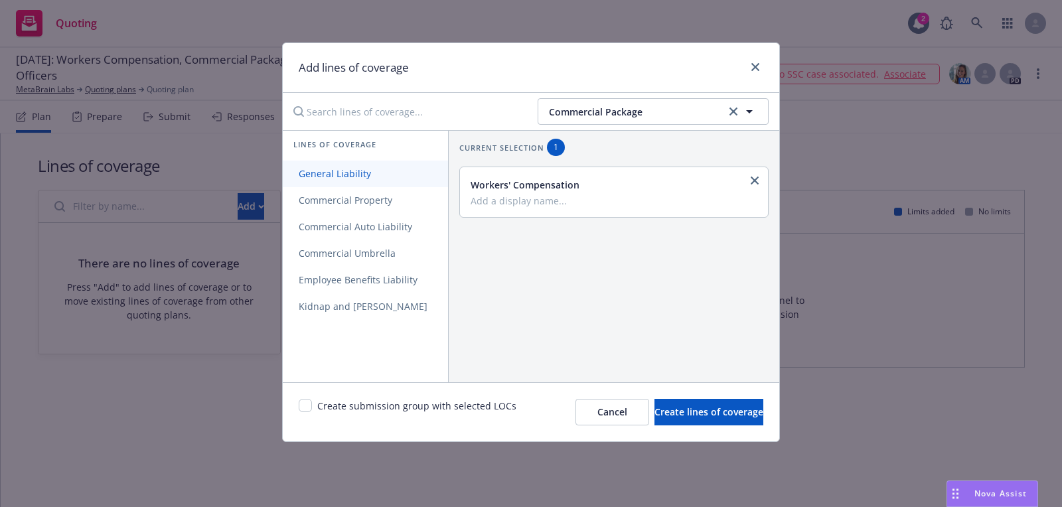
drag, startPoint x: 366, startPoint y: 174, endPoint x: 366, endPoint y: 183, distance: 8.7
click at [366, 174] on span "General Liability" at bounding box center [335, 173] width 104 height 13
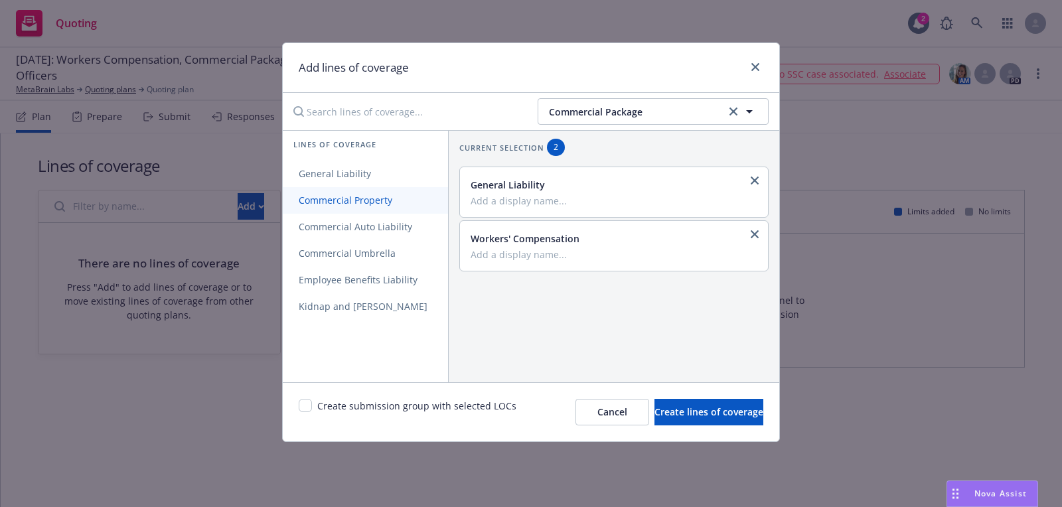
click at [352, 208] on link "Commercial Property" at bounding box center [365, 200] width 165 height 27
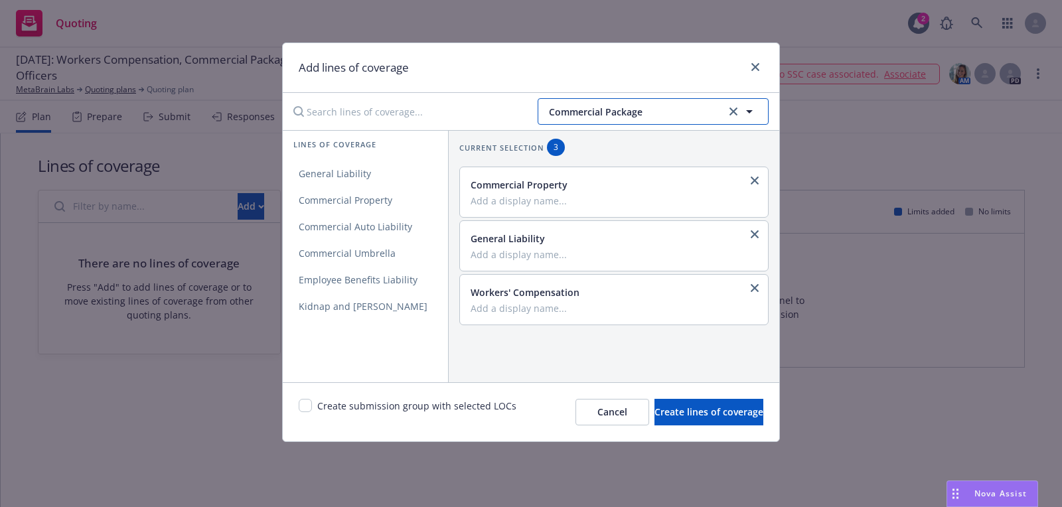
click at [586, 112] on span "Commercial Package" at bounding box center [635, 112] width 173 height 14
click at [622, 157] on div "Cyber" at bounding box center [653, 148] width 212 height 19
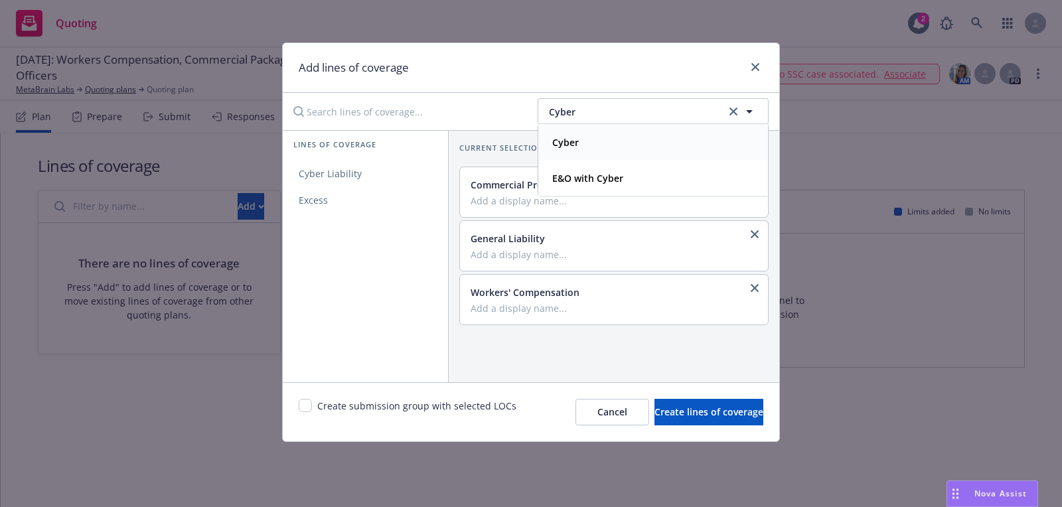
click at [348, 153] on div "Lines of coverage" at bounding box center [365, 146] width 165 height 30
click at [345, 169] on span "Cyber Liability" at bounding box center [330, 173] width 95 height 13
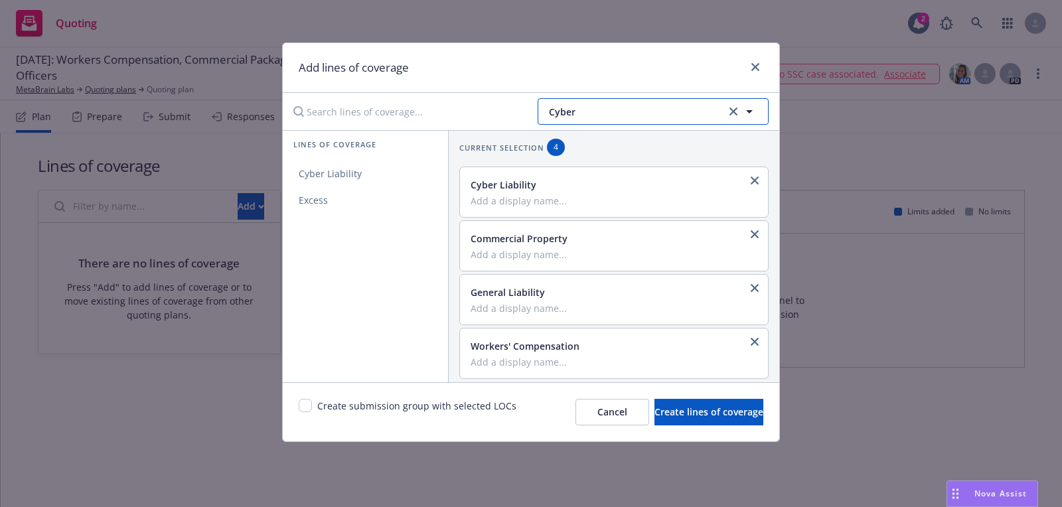
click at [660, 101] on button "Cyber" at bounding box center [652, 111] width 231 height 27
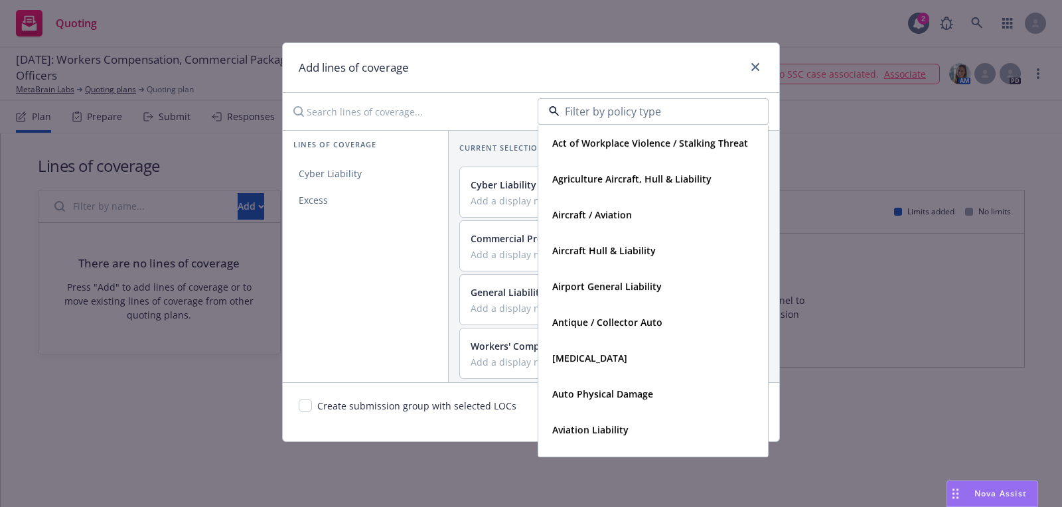
type input "i"
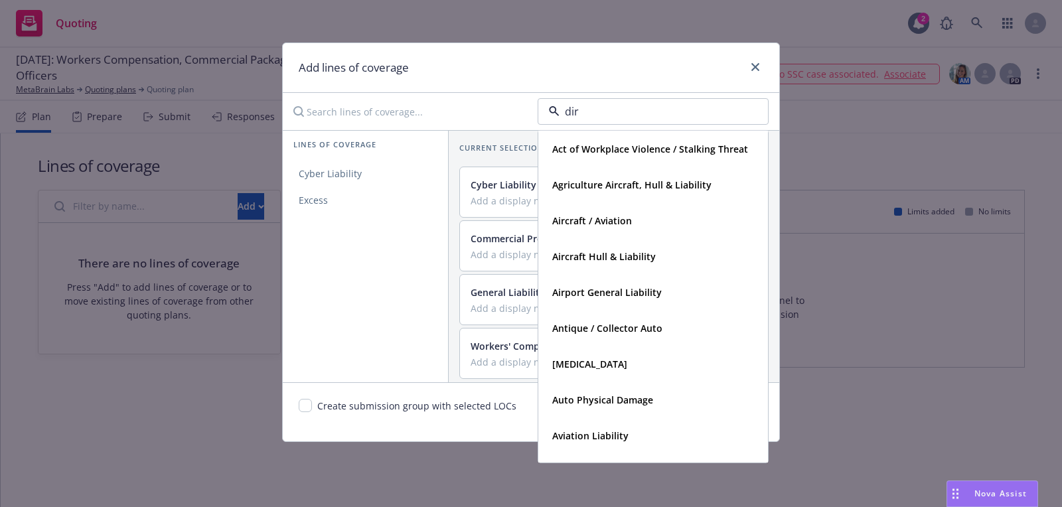
type input "dire"
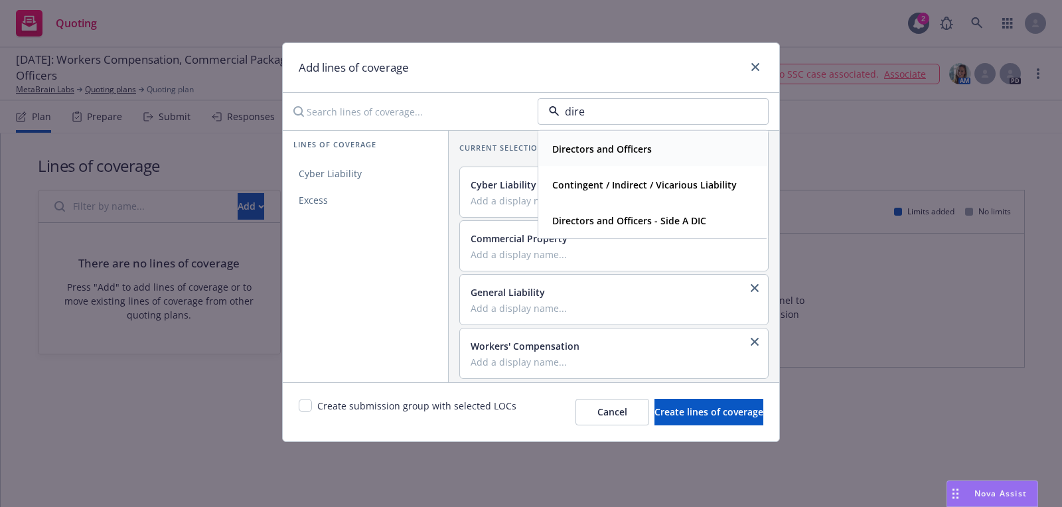
click at [599, 153] on strong "Directors and Officers" at bounding box center [602, 149] width 100 height 13
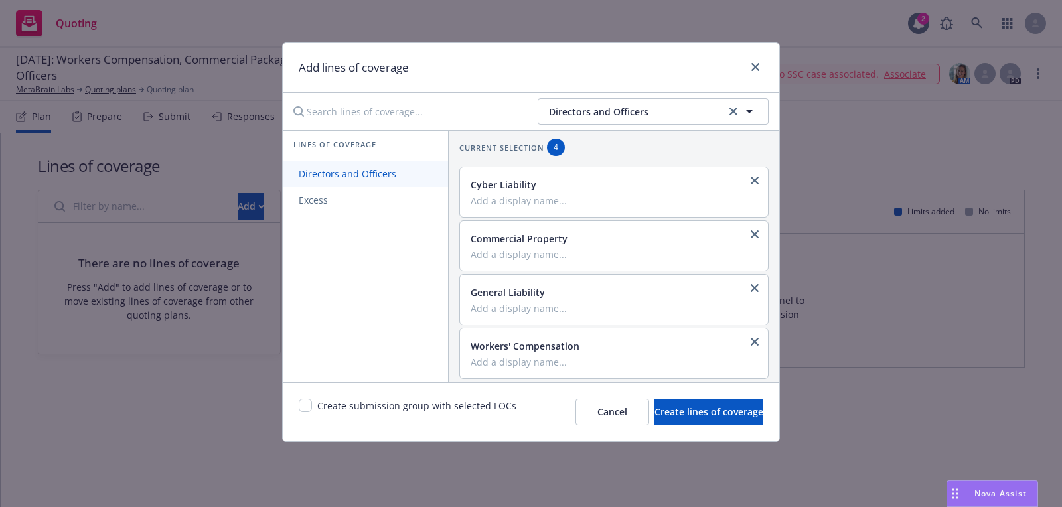
click at [356, 171] on span "Directors and Officers" at bounding box center [347, 173] width 129 height 13
click at [303, 410] on input "checkbox" at bounding box center [305, 405] width 13 height 13
checkbox input "true"
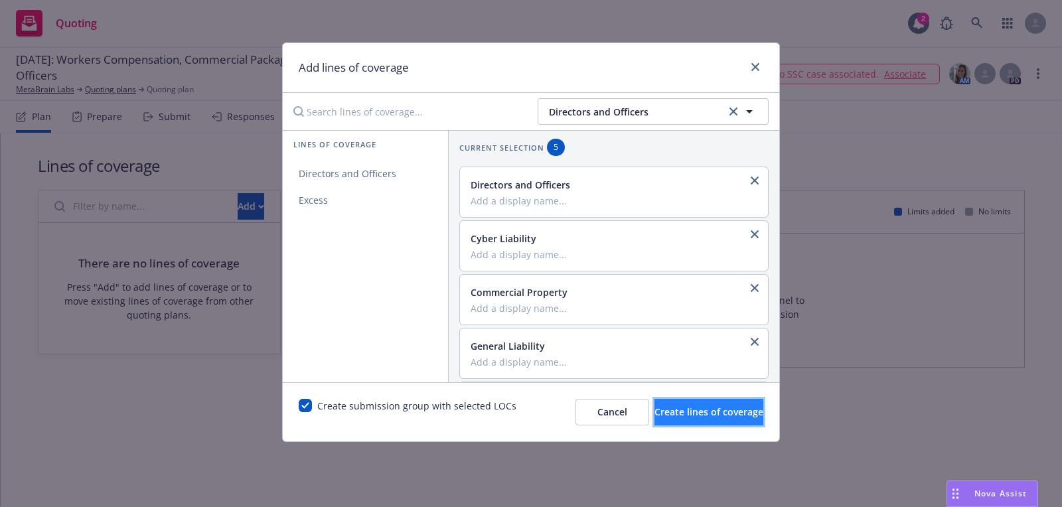
click at [654, 409] on button "Create lines of coverage" at bounding box center [708, 412] width 109 height 27
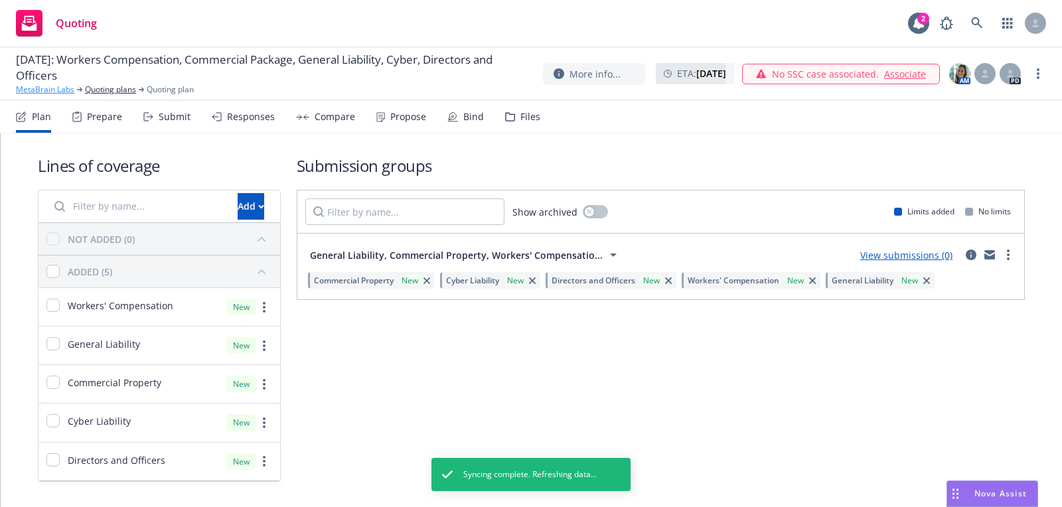
click at [52, 85] on link "MetaBrain Labs" at bounding box center [45, 90] width 58 height 12
